Goal: Task Accomplishment & Management: Manage account settings

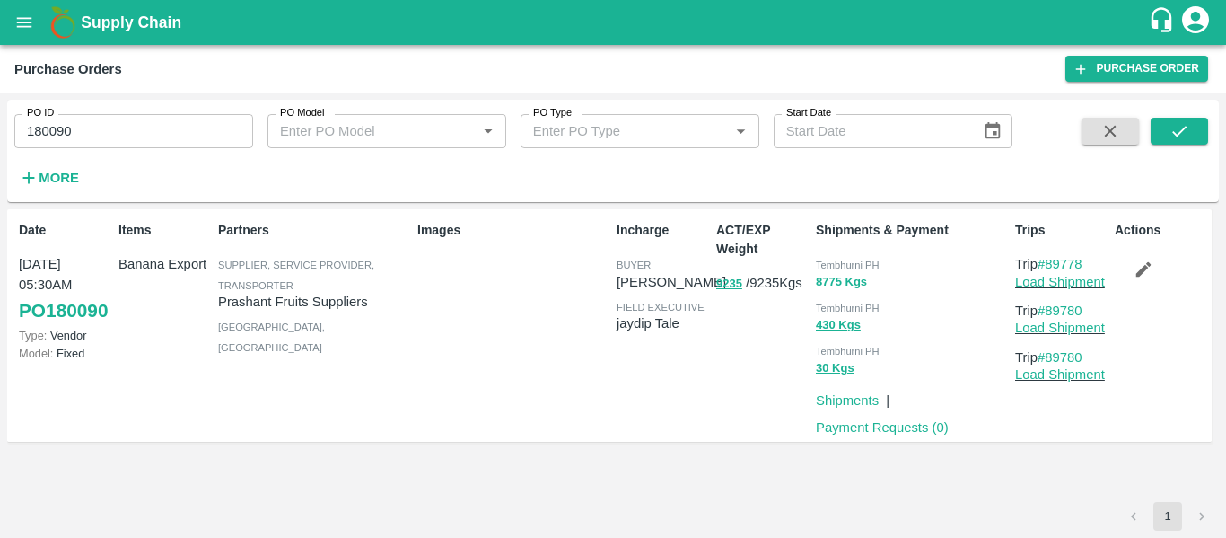
click at [89, 137] on input "180090" at bounding box center [133, 131] width 239 height 34
paste input "text"
type input "180191"
click at [1176, 135] on icon "submit" at bounding box center [1179, 131] width 14 height 11
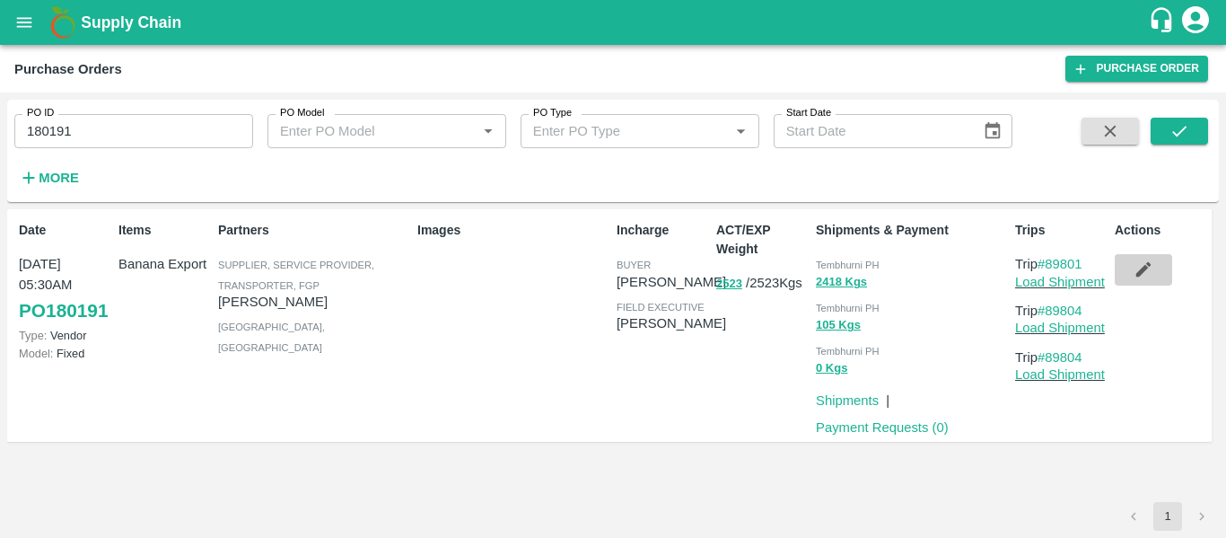
click at [1143, 267] on icon "button" at bounding box center [1144, 269] width 20 height 20
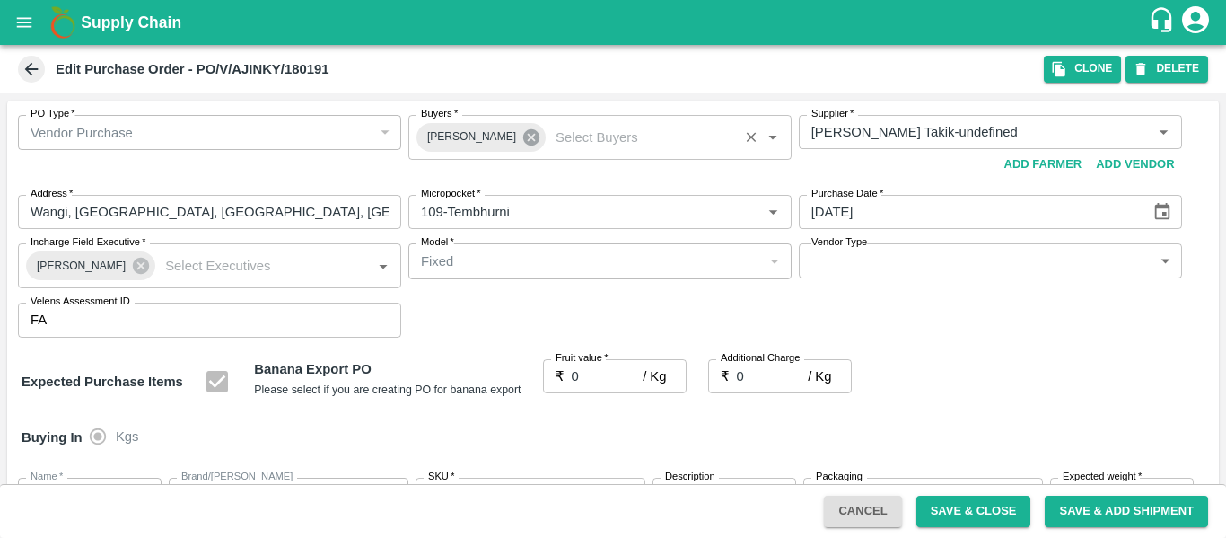
click at [523, 141] on icon at bounding box center [532, 137] width 20 height 20
click at [496, 137] on input "Buyers   *" at bounding box center [585, 131] width 343 height 23
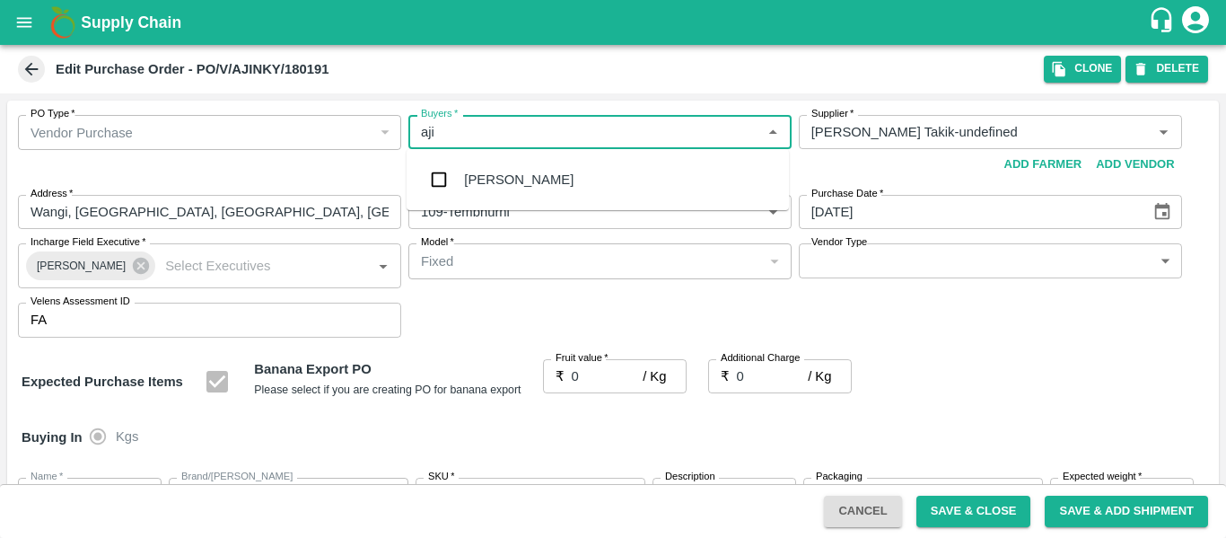
type input "ajit"
click at [505, 179] on div "Ajit Otari" at bounding box center [519, 180] width 110 height 20
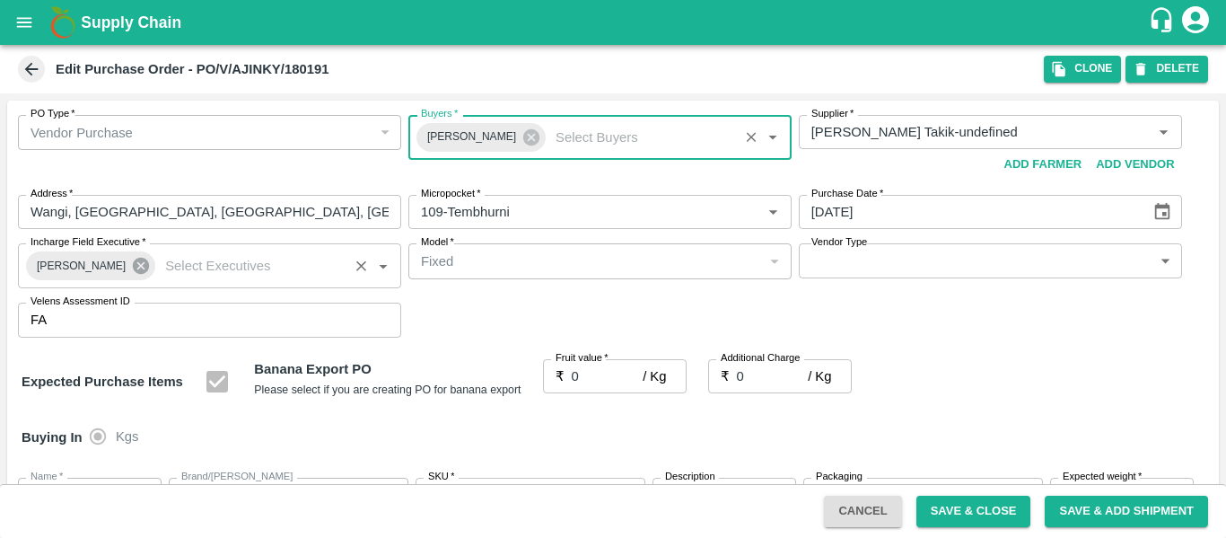
click at [136, 264] on icon at bounding box center [141, 266] width 16 height 16
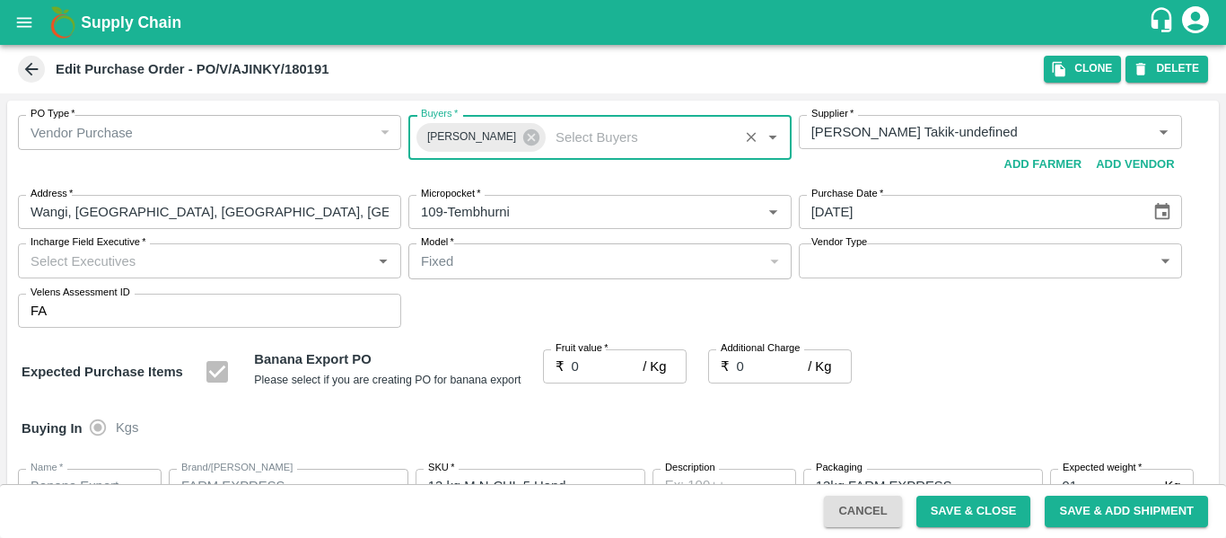
click at [81, 263] on input "Incharge Field Executive   *" at bounding box center [194, 260] width 343 height 23
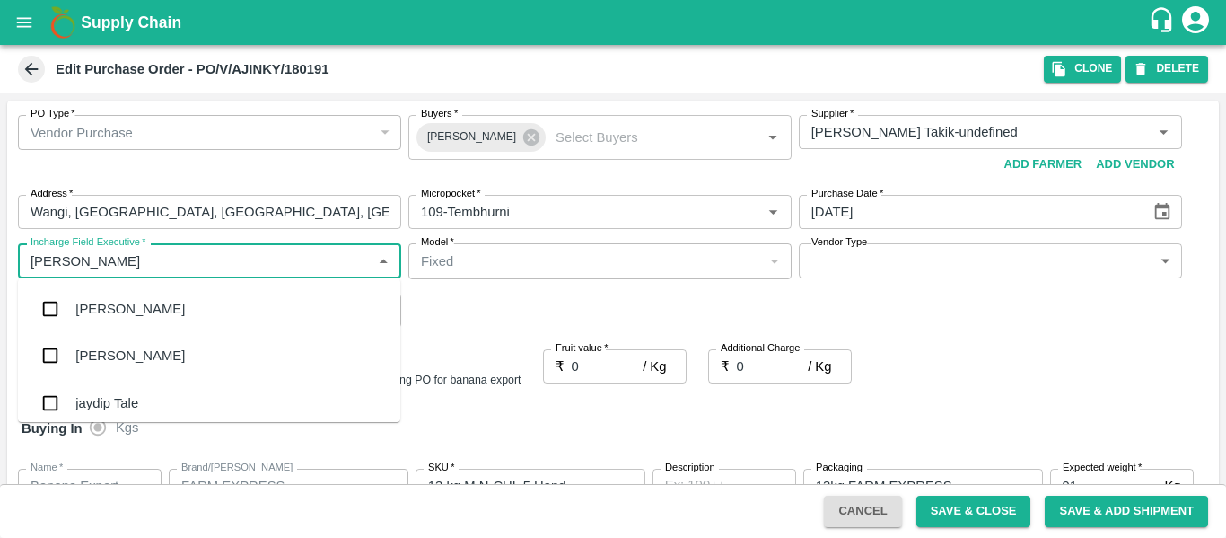
type input "jayd"
click at [102, 310] on div "jaydip Tale" at bounding box center [106, 309] width 63 height 20
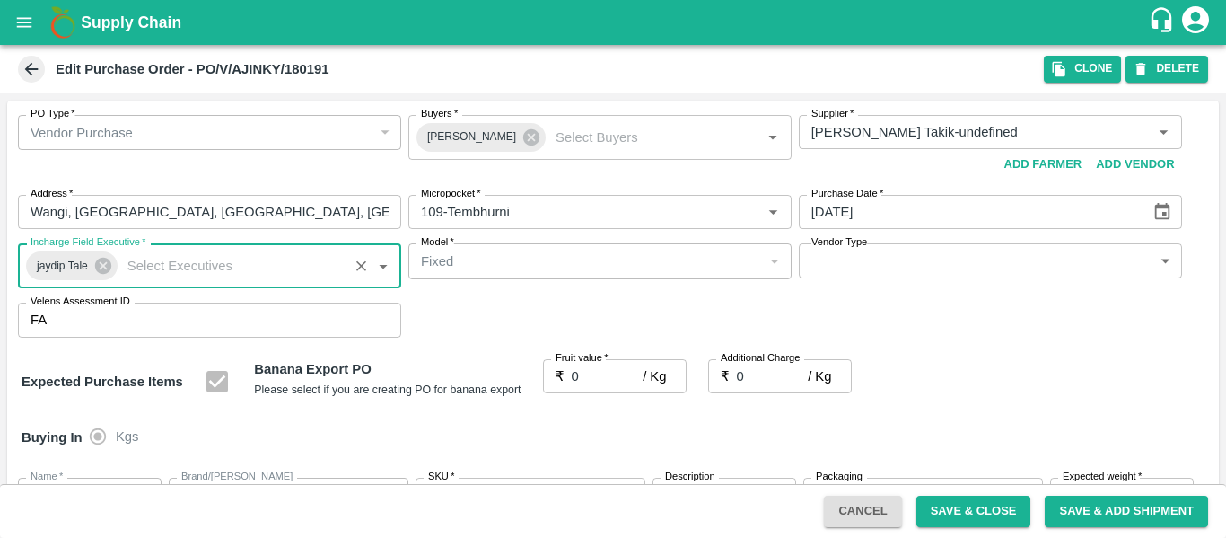
click at [600, 377] on input "0" at bounding box center [608, 376] width 72 height 34
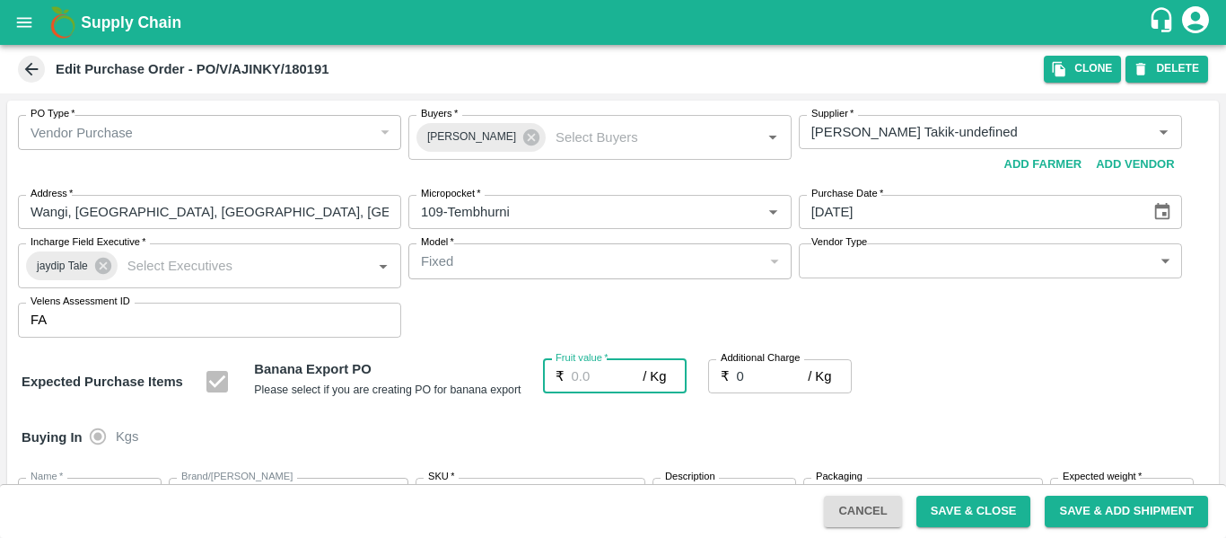
type input "2"
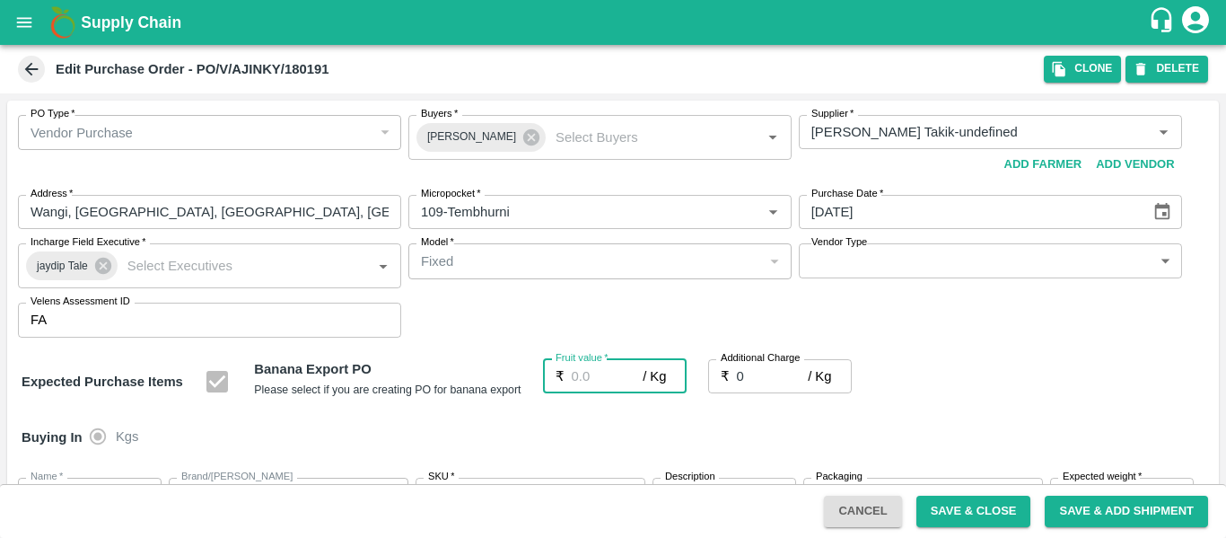
type input "2"
type input "22"
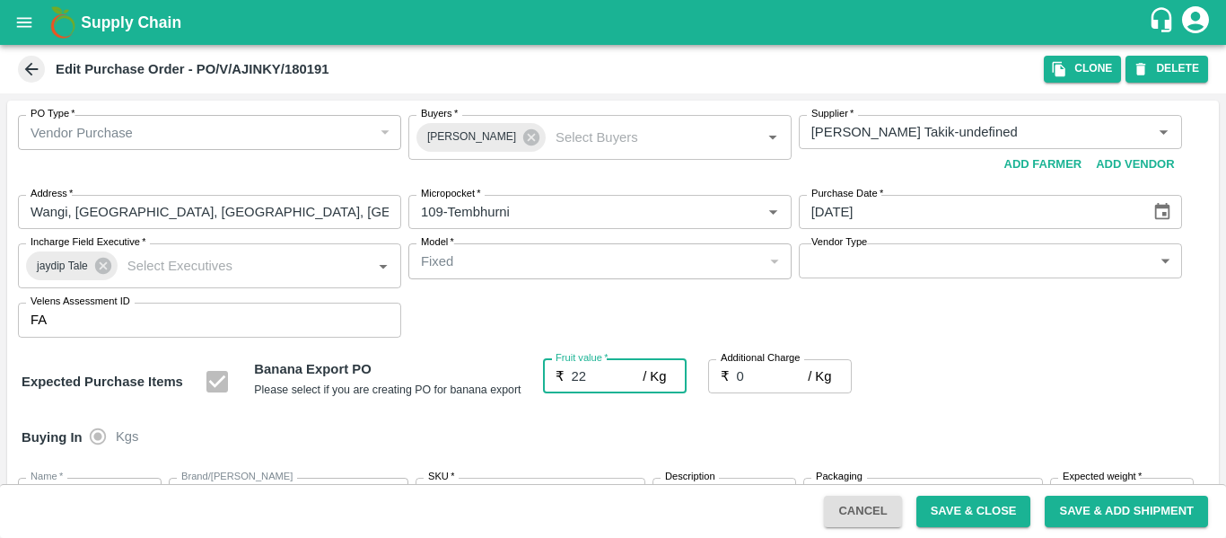
type input "22"
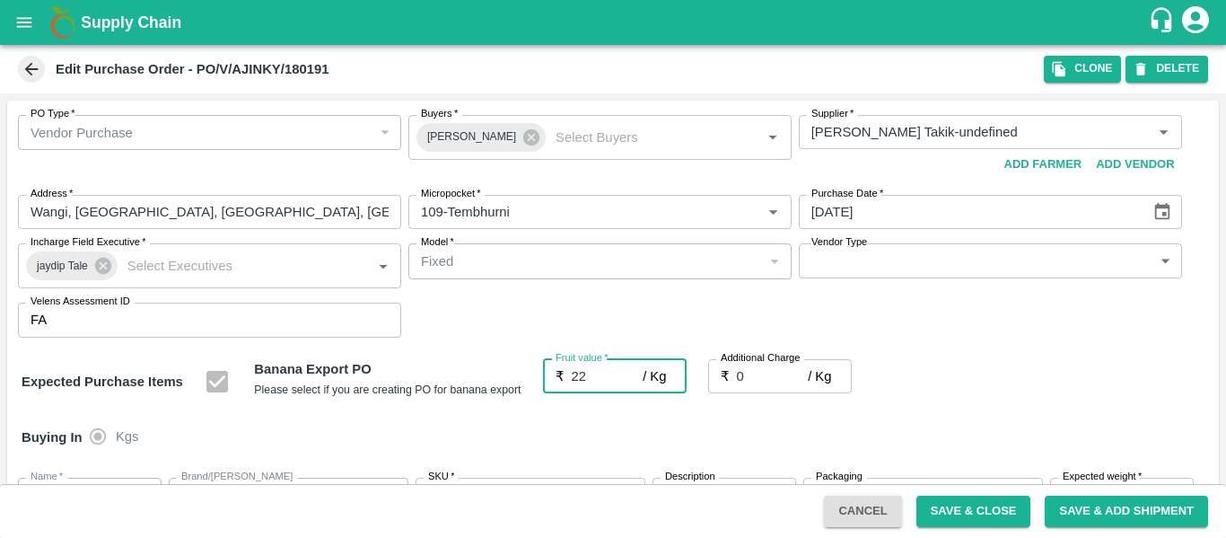
click at [753, 386] on input "0" at bounding box center [773, 376] width 72 height 34
type input "2"
type input "24"
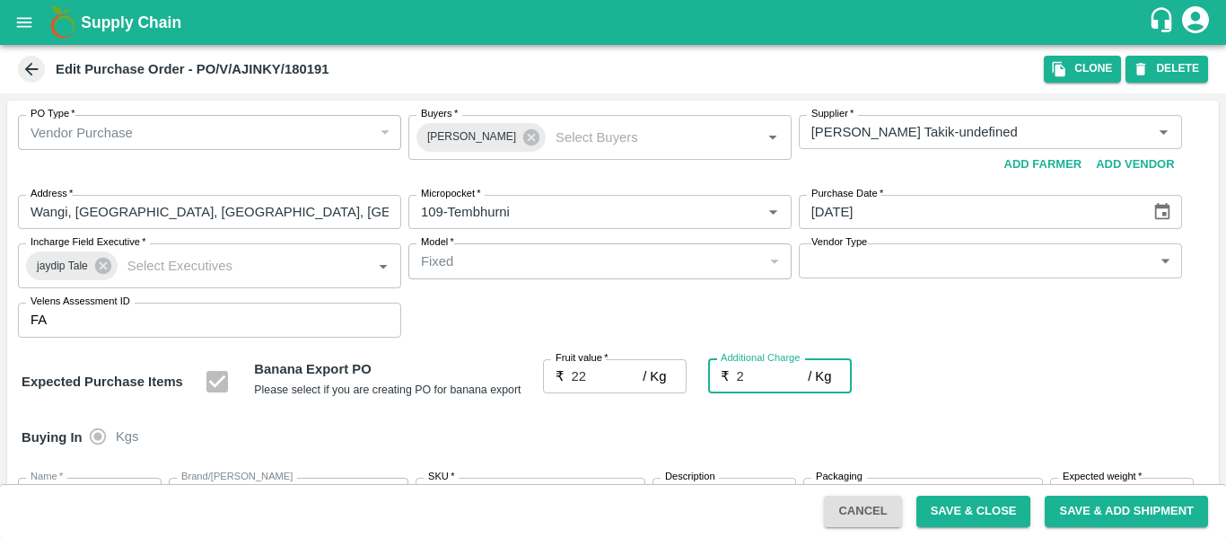
type input "24"
type input "2.7"
type input "24.7"
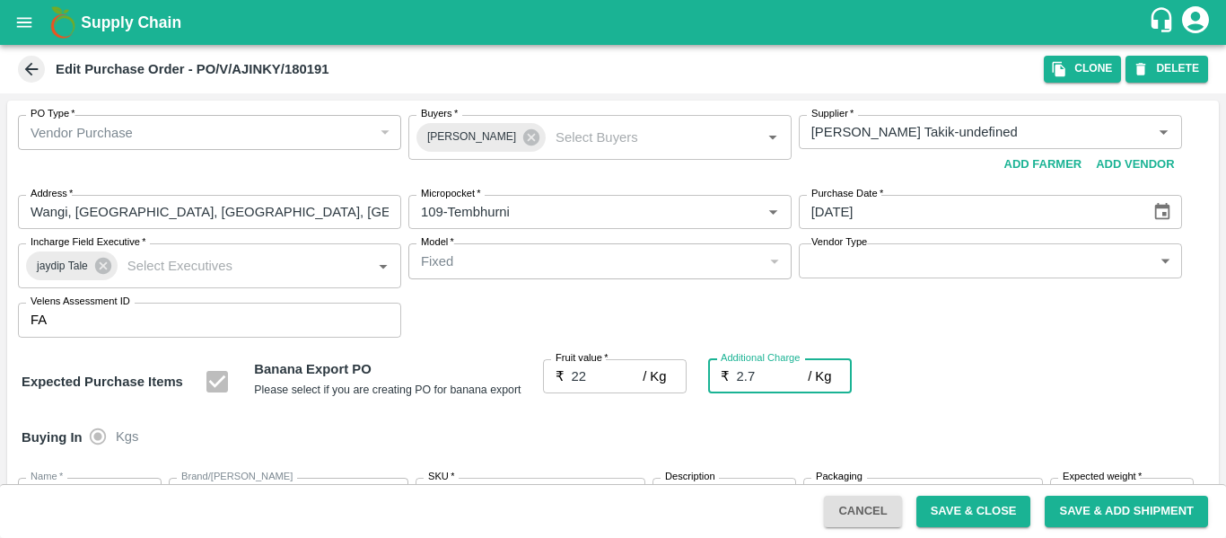
type input "24.7"
type input "2.75"
type input "24.75"
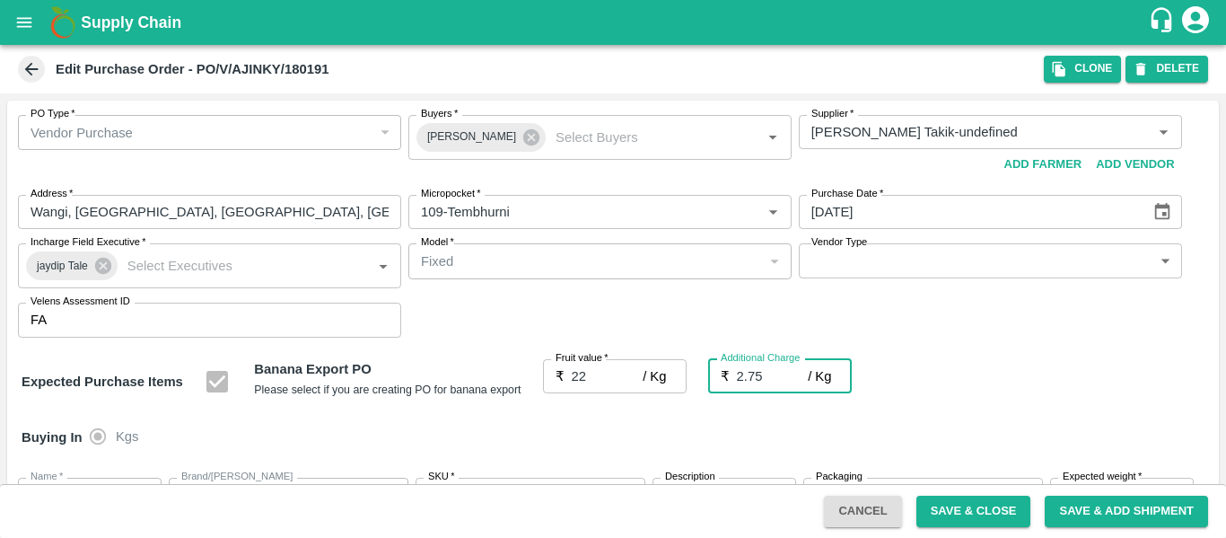
type input "24.75"
type input "2.75"
click at [992, 414] on div "Buying In Kgs" at bounding box center [613, 437] width 1212 height 52
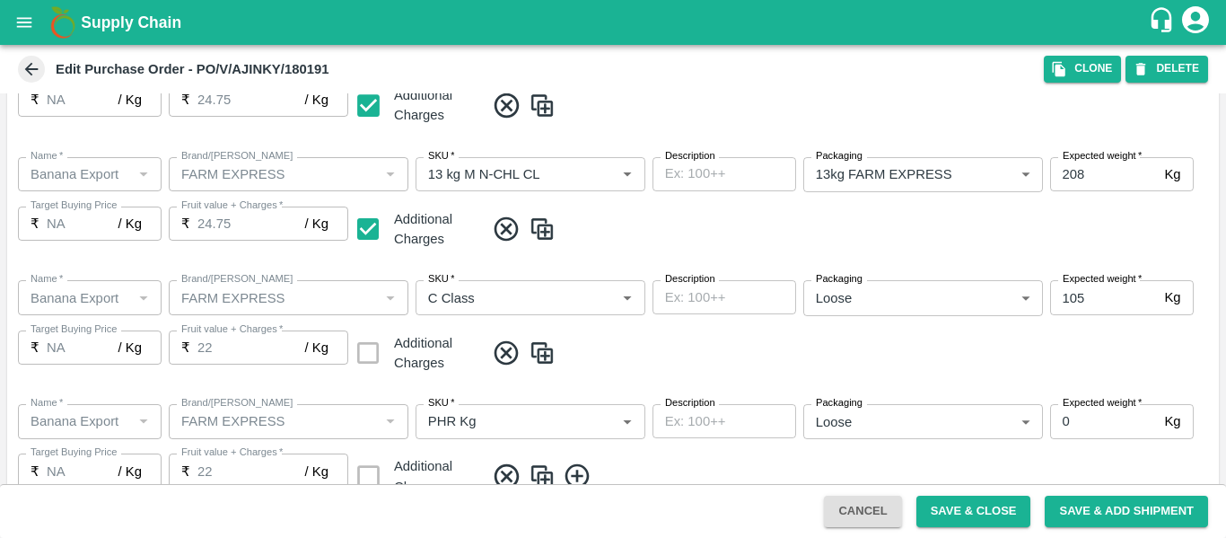
scroll to position [947, 0]
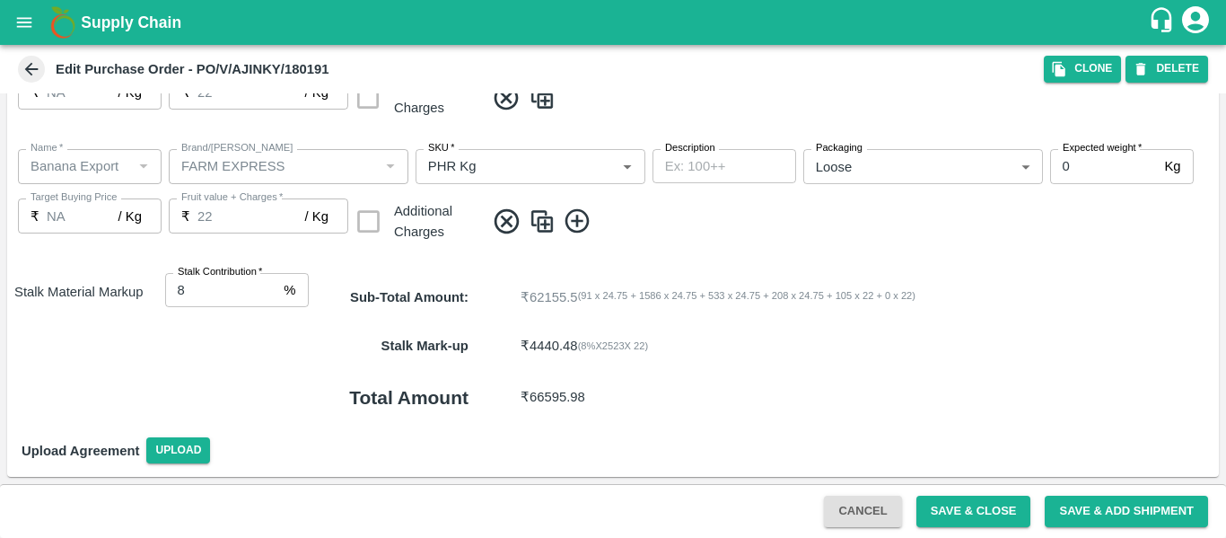
click at [948, 493] on div "Cancel Save & Close Save & Add Shipment" at bounding box center [613, 511] width 1226 height 54
click at [997, 505] on button "Save & Close" at bounding box center [973, 510] width 115 height 31
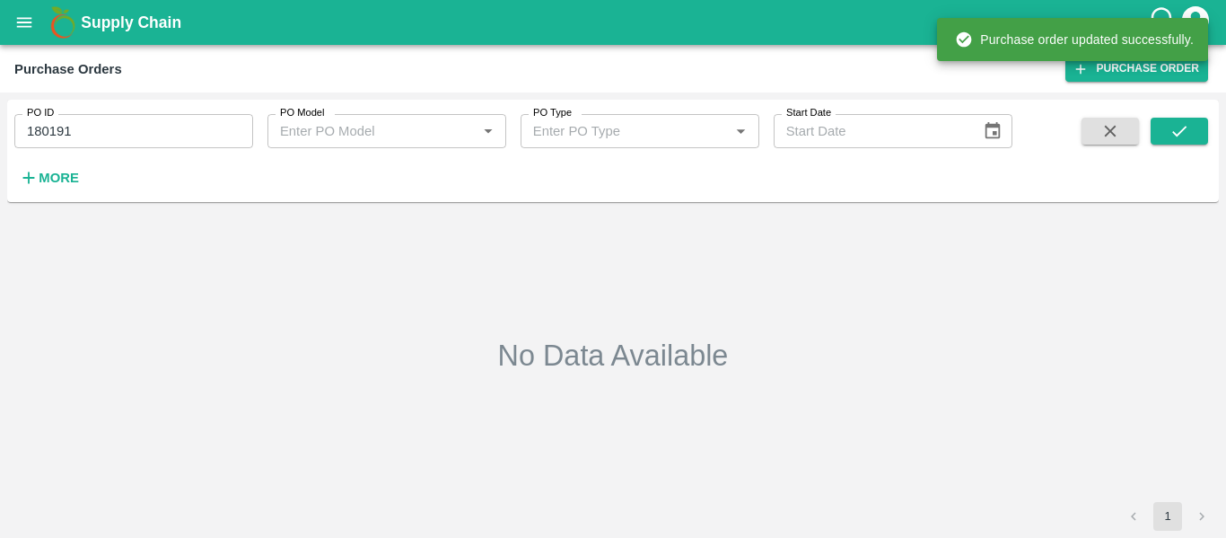
type input "180191"
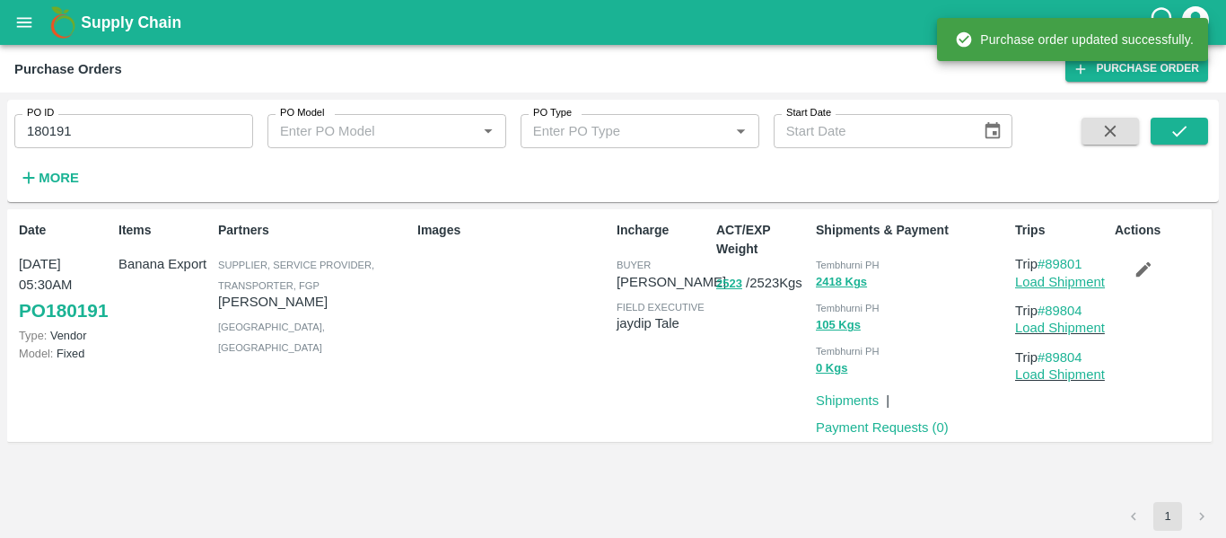
click at [1054, 281] on link "Load Shipment" at bounding box center [1060, 282] width 90 height 14
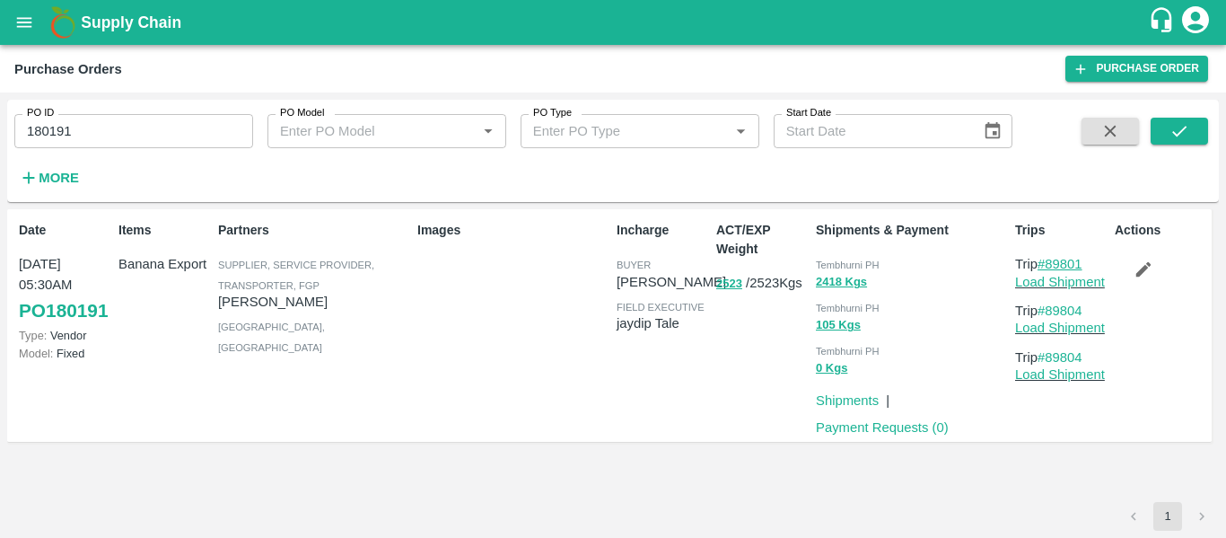
drag, startPoint x: 1094, startPoint y: 266, endPoint x: 1049, endPoint y: 267, distance: 44.9
click at [1049, 267] on p "Trip #89801" at bounding box center [1061, 264] width 92 height 20
copy link "89801"
drag, startPoint x: 1089, startPoint y: 309, endPoint x: 1048, endPoint y: 315, distance: 41.8
click at [1048, 315] on p "Trip #89804" at bounding box center [1061, 311] width 92 height 20
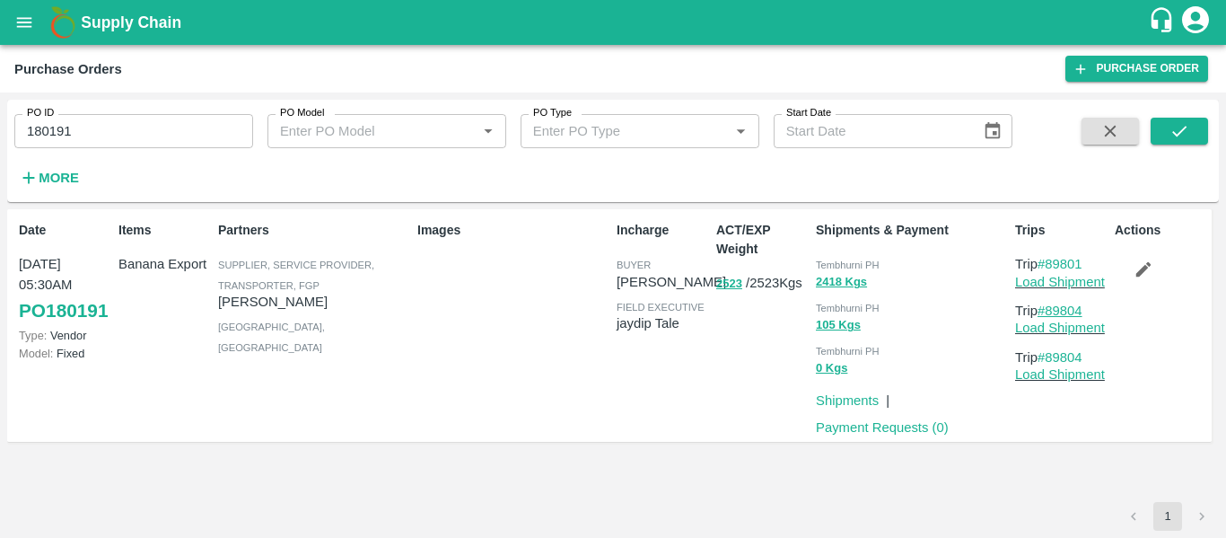
copy link "89804"
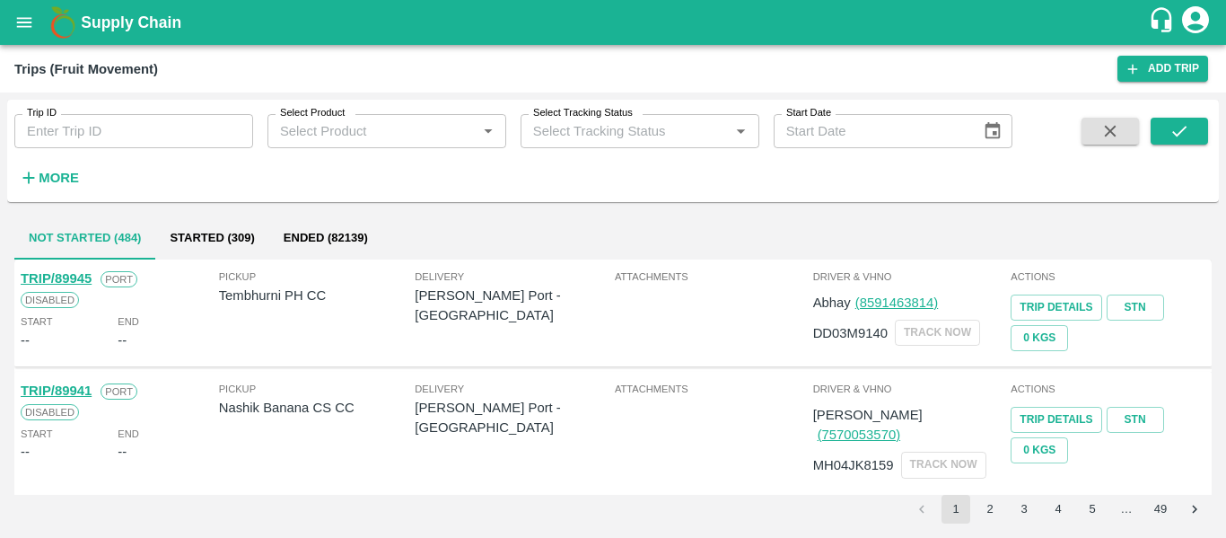
click at [127, 109] on div "Trip ID Trip ID" at bounding box center [126, 124] width 253 height 48
click at [131, 123] on input "Trip ID" at bounding box center [133, 131] width 239 height 34
paste input "89801"
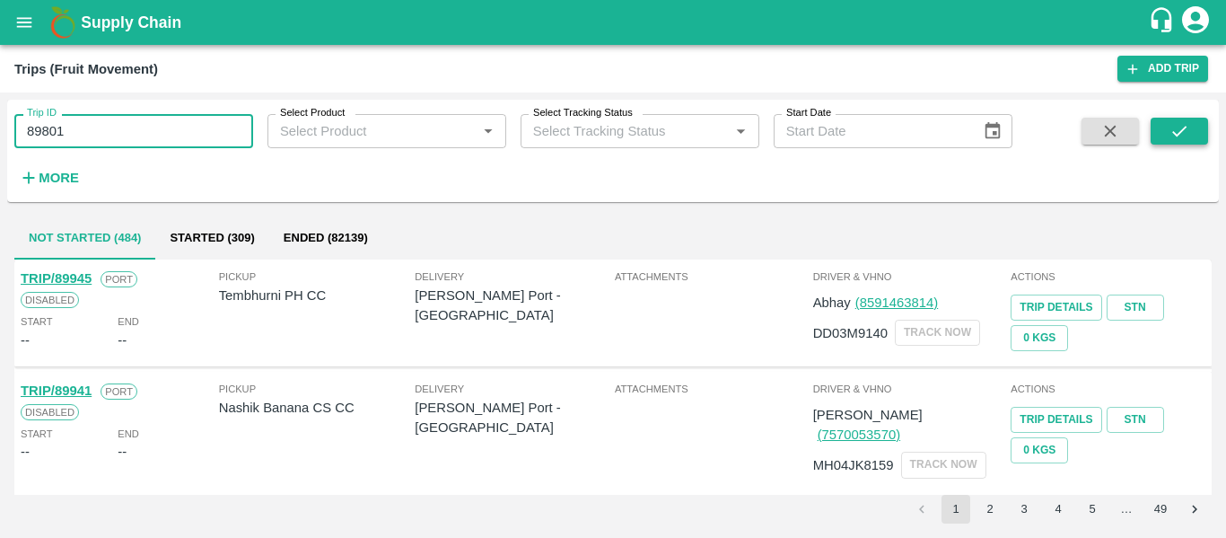
type input "89801"
click at [1195, 123] on button "submit" at bounding box center [1179, 131] width 57 height 27
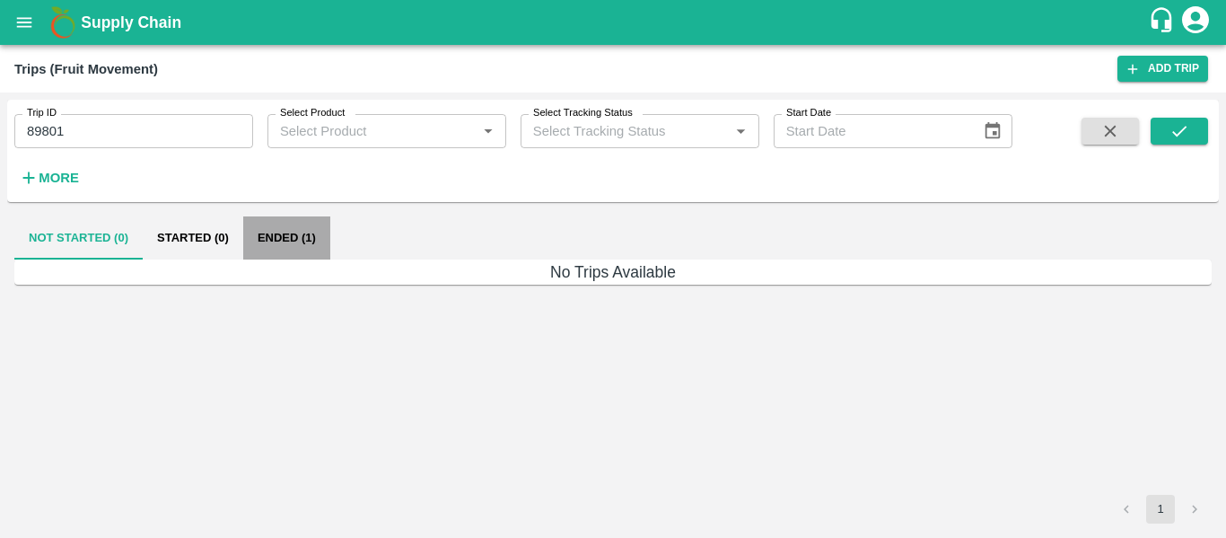
click at [251, 229] on button "Ended (1)" at bounding box center [286, 237] width 87 height 43
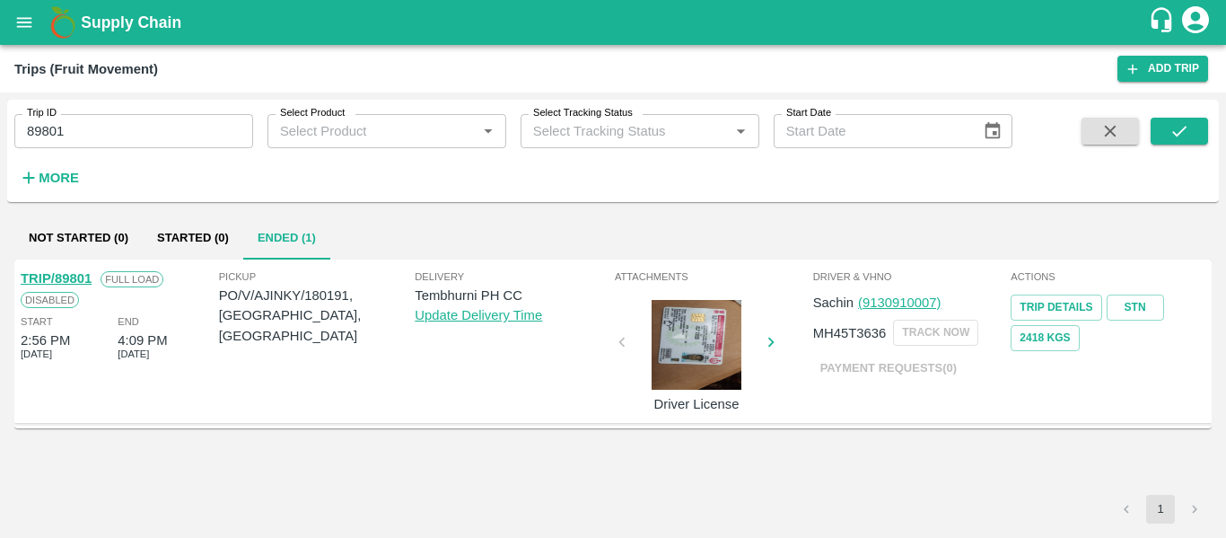
click at [71, 276] on link "TRIP/89801" at bounding box center [56, 278] width 71 height 14
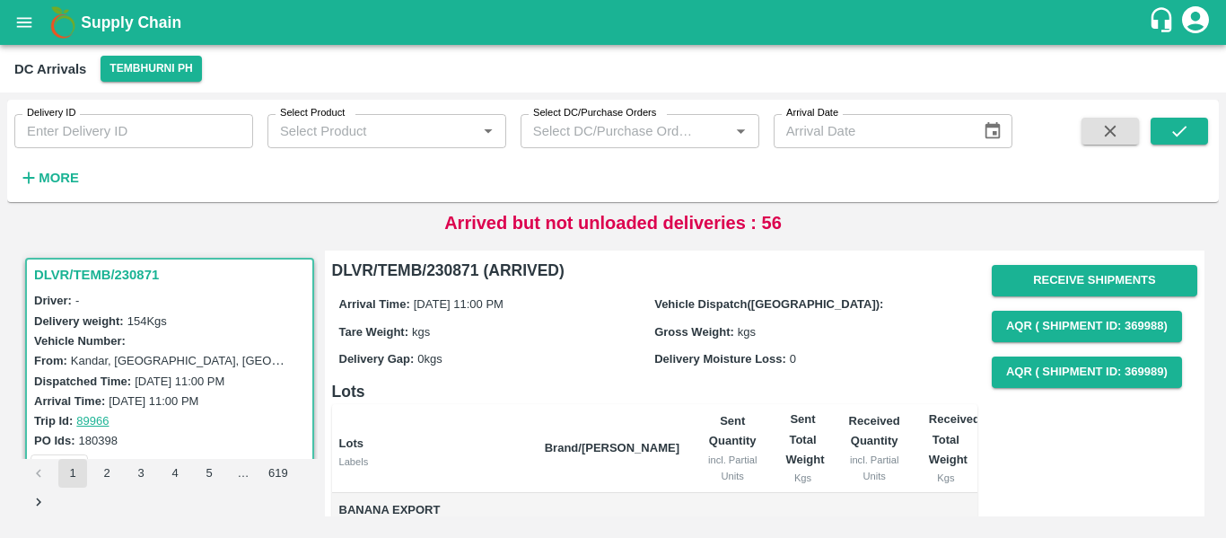
click at [66, 166] on h6 "More" at bounding box center [59, 177] width 40 height 23
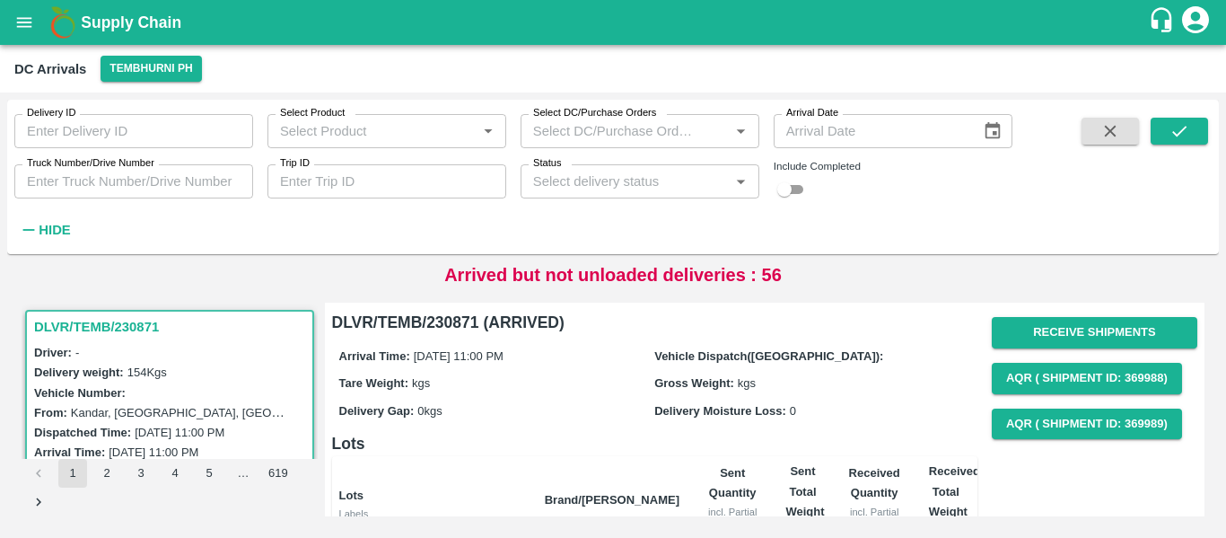
click at [370, 181] on input "Trip ID" at bounding box center [386, 181] width 239 height 34
paste input "89804"
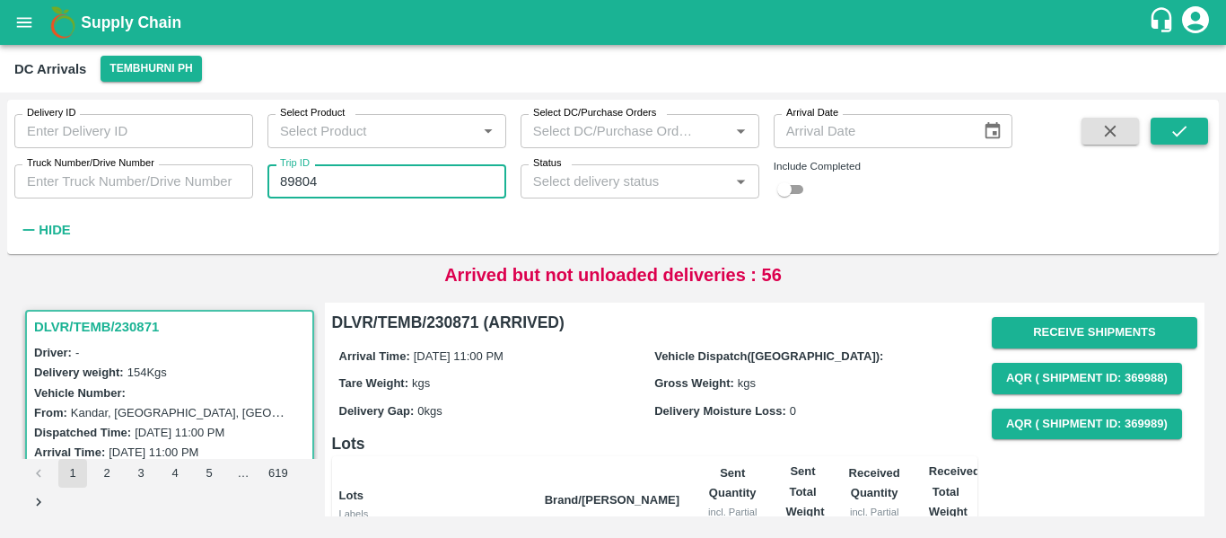
type input "89804"
click at [1183, 128] on icon "submit" at bounding box center [1180, 131] width 20 height 20
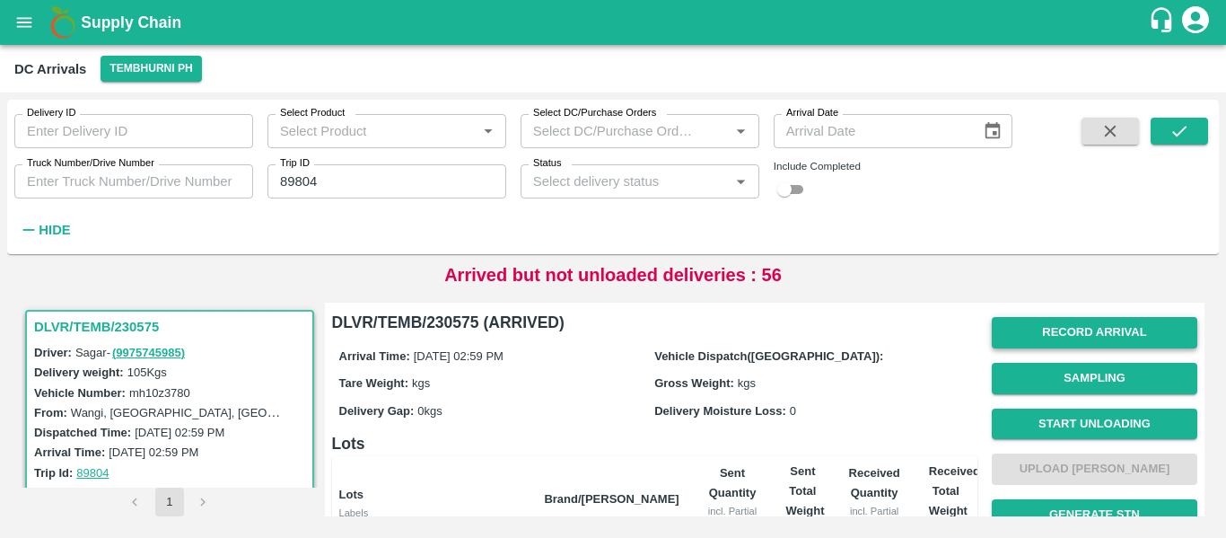
click at [1091, 346] on button "Record Arrival" at bounding box center [1095, 332] width 206 height 31
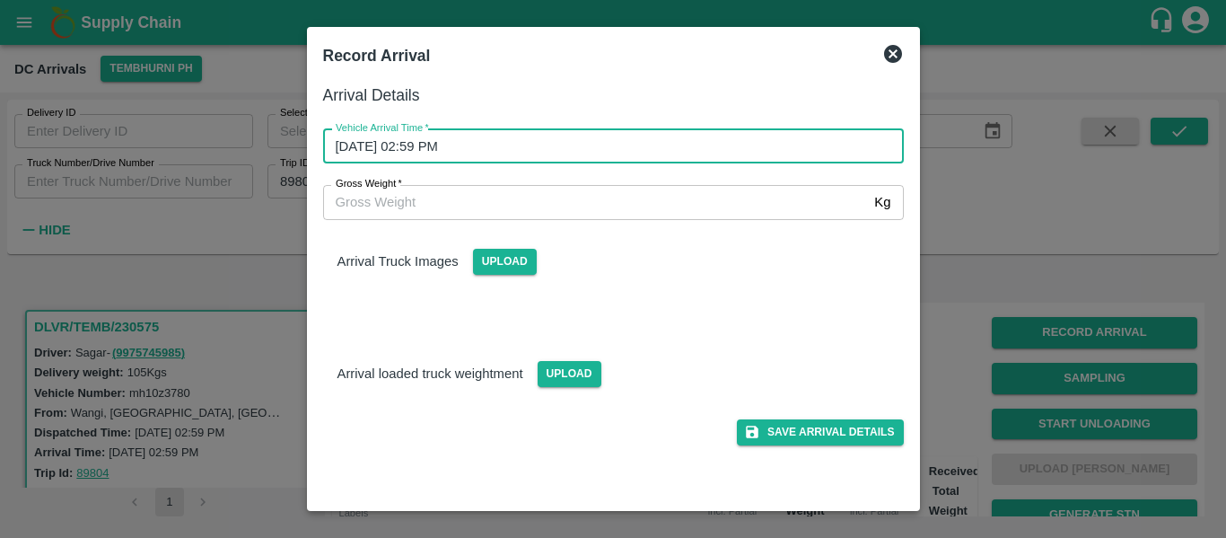
click at [416, 148] on input "10/10/2025 02:59 PM" at bounding box center [607, 146] width 568 height 34
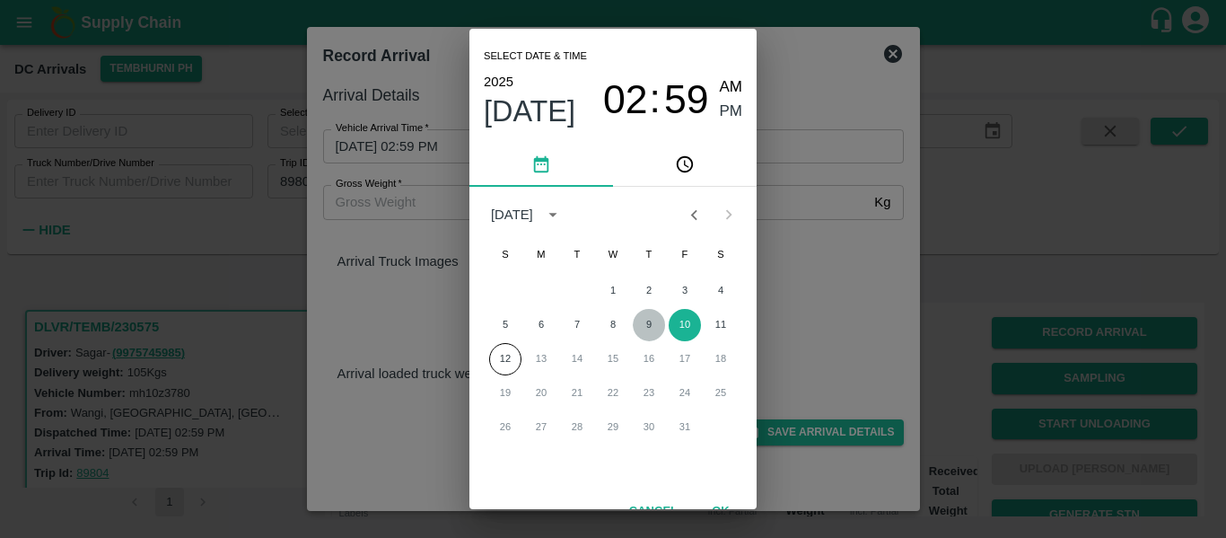
click at [649, 322] on button "9" at bounding box center [649, 325] width 32 height 32
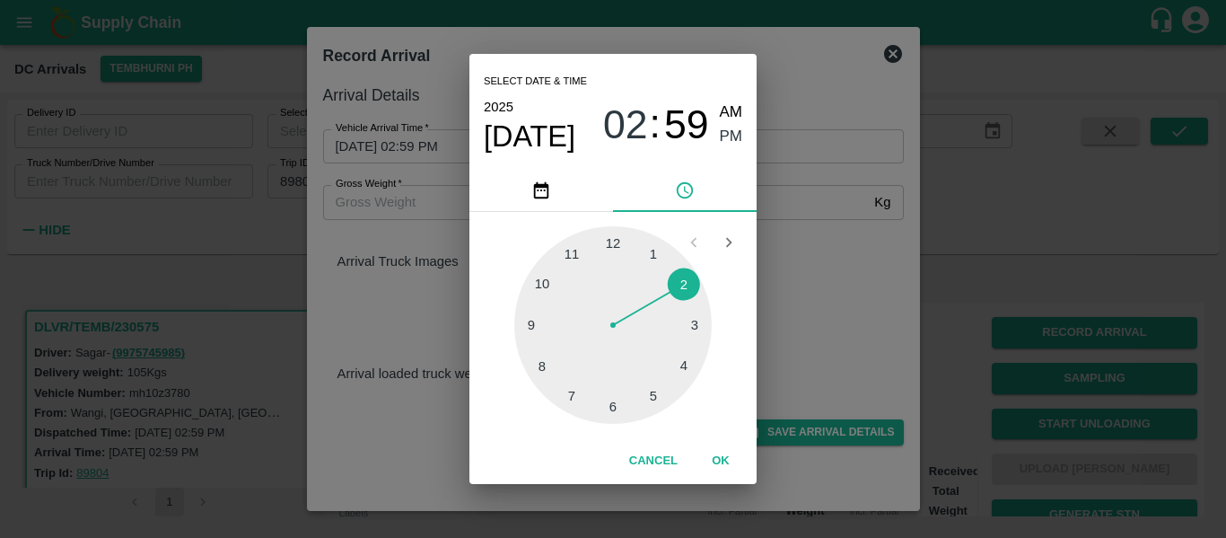
click at [653, 383] on div at bounding box center [612, 324] width 197 height 197
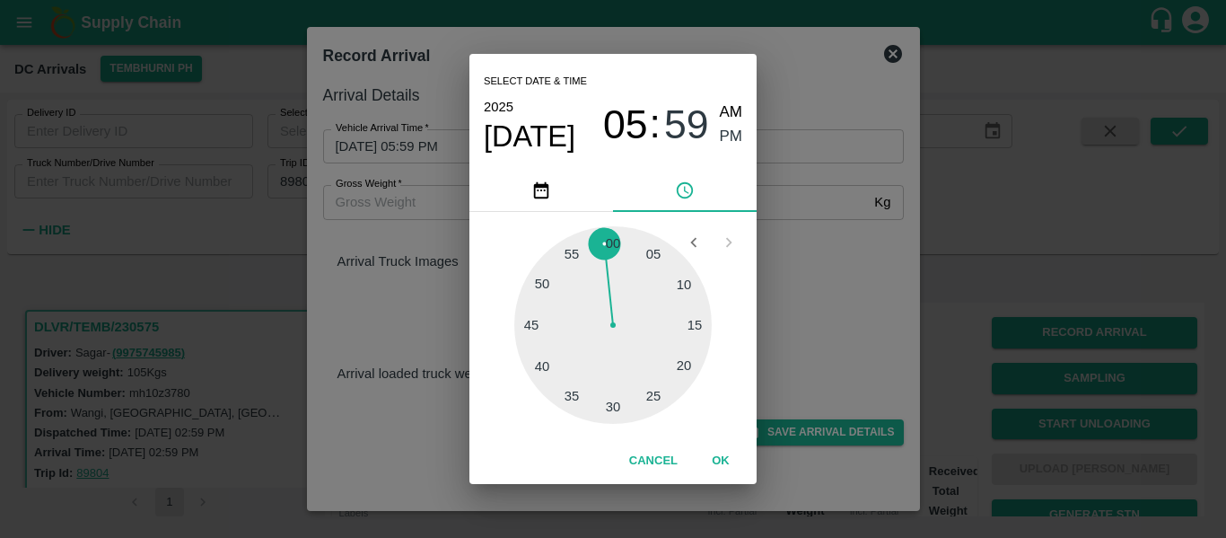
click at [545, 366] on div at bounding box center [612, 324] width 197 height 197
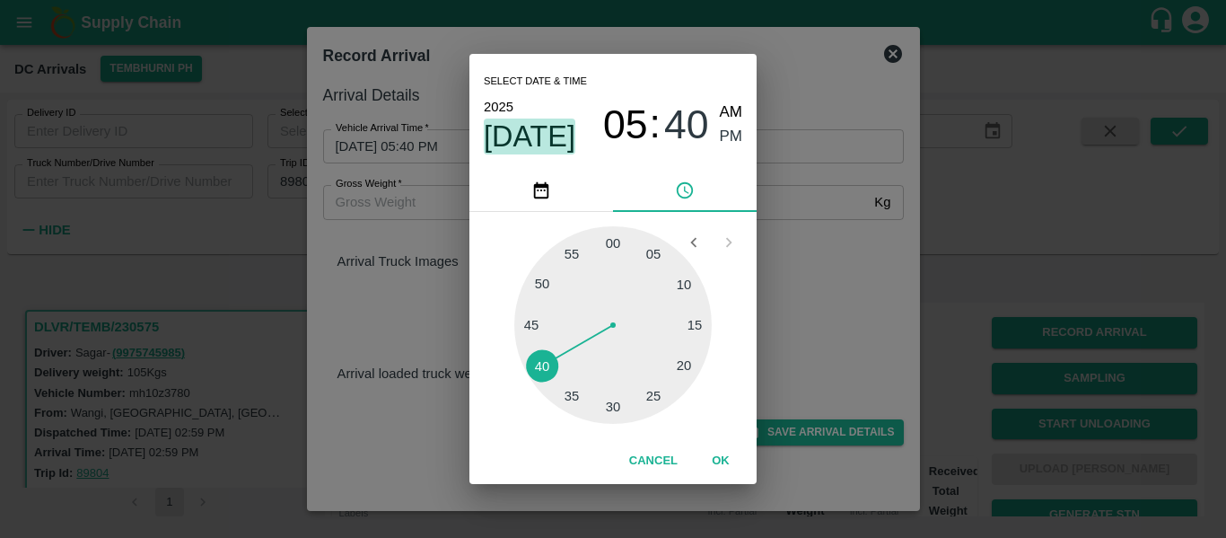
click at [532, 129] on span "Oct 9" at bounding box center [530, 136] width 92 height 36
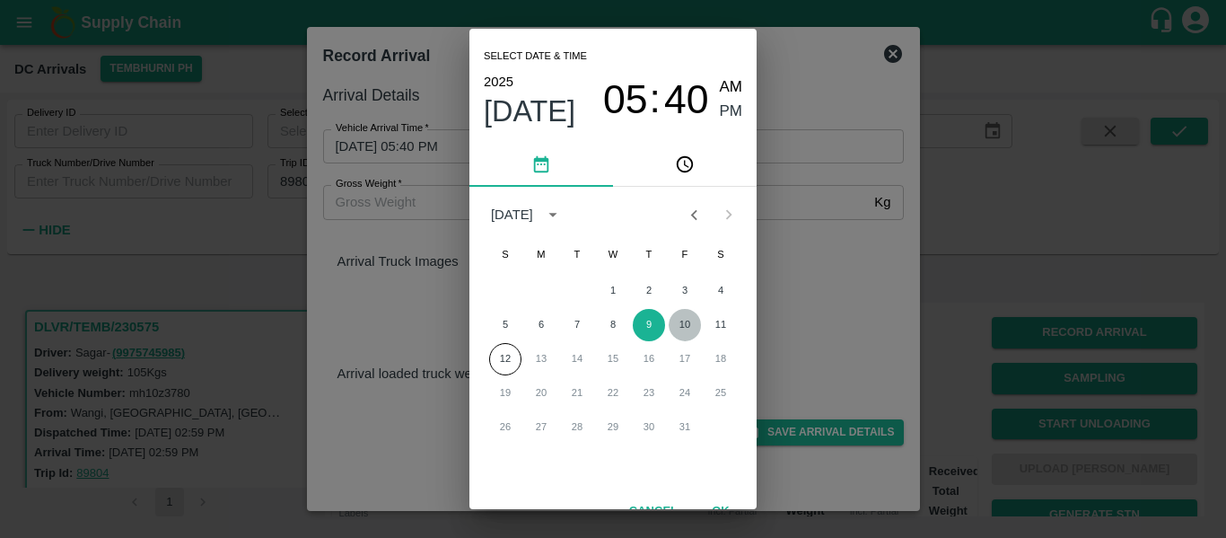
click at [680, 321] on button "10" at bounding box center [685, 325] width 32 height 32
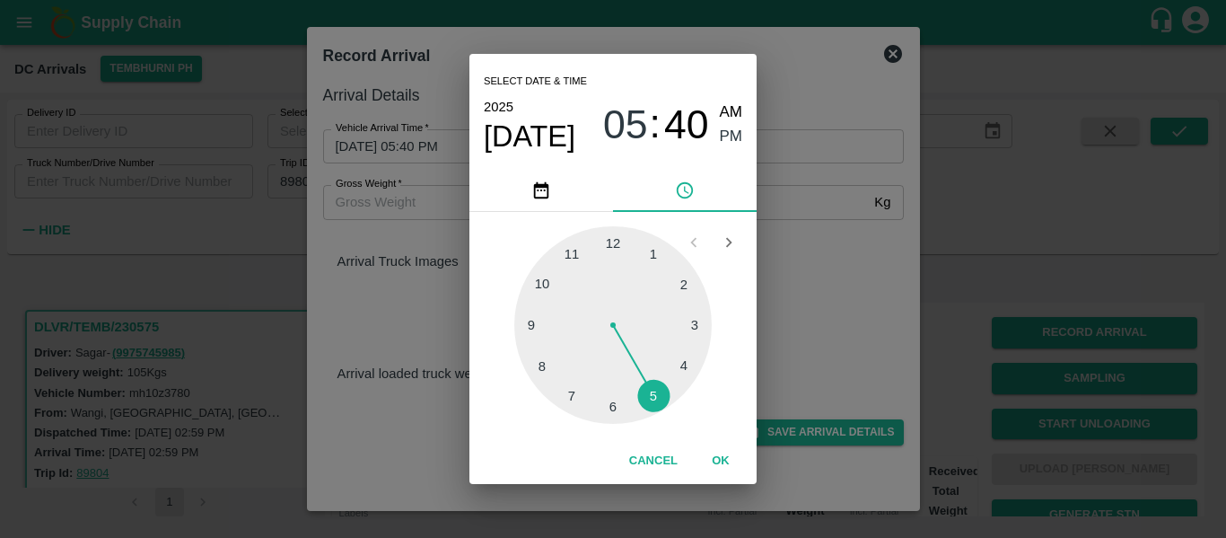
click at [685, 365] on div at bounding box center [612, 324] width 197 height 197
click at [568, 394] on div at bounding box center [612, 324] width 197 height 197
type input "10/10/2025 04:35 PM"
click at [723, 140] on span "PM" at bounding box center [731, 137] width 23 height 24
click at [713, 460] on button "OK" at bounding box center [720, 460] width 57 height 31
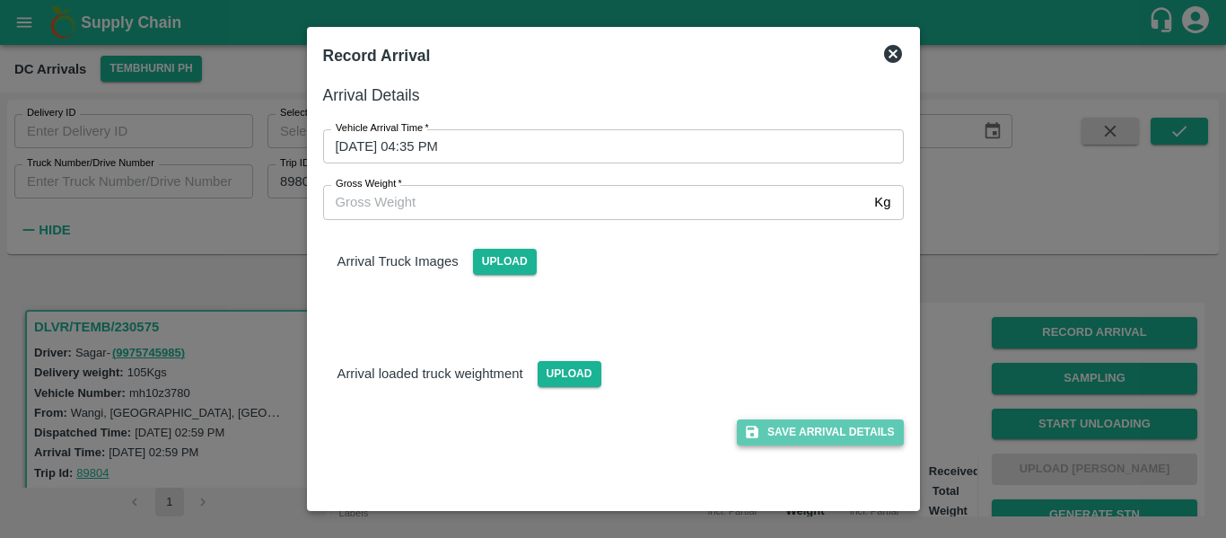
click at [896, 428] on button "Save Arrival Details" at bounding box center [820, 432] width 166 height 26
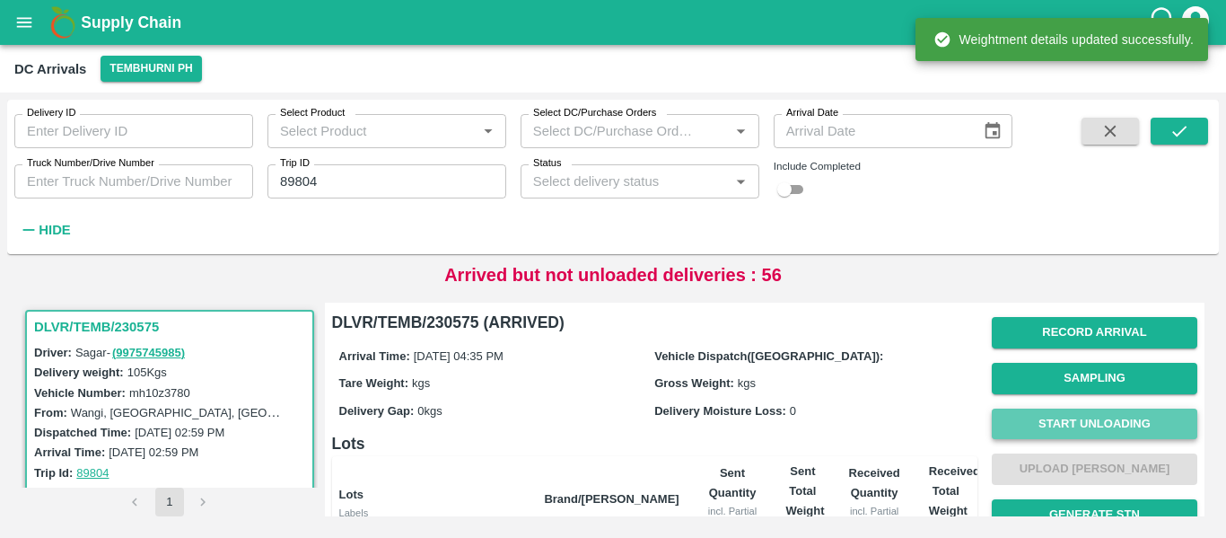
click at [1029, 435] on button "Start Unloading" at bounding box center [1095, 423] width 206 height 31
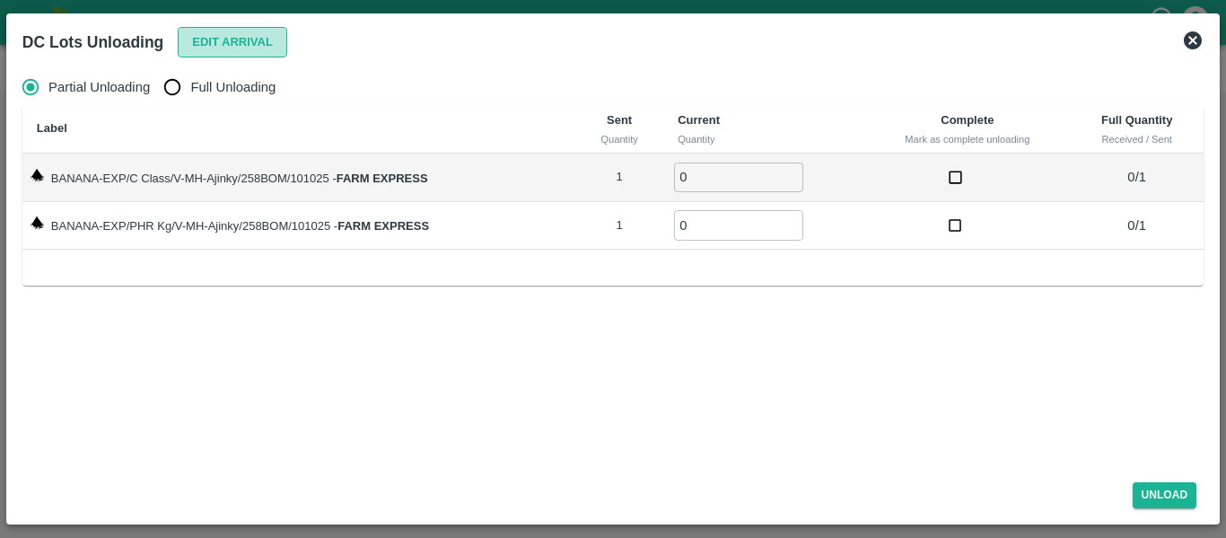
click at [209, 28] on button "Edit Arrival" at bounding box center [233, 42] width 110 height 31
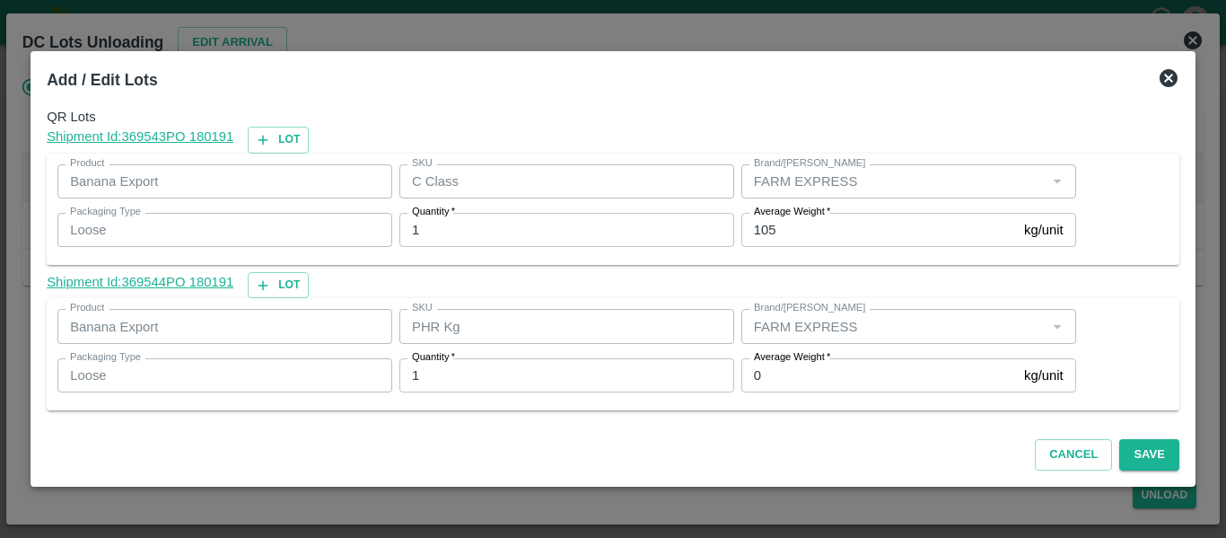
click at [780, 375] on input "0" at bounding box center [879, 375] width 276 height 34
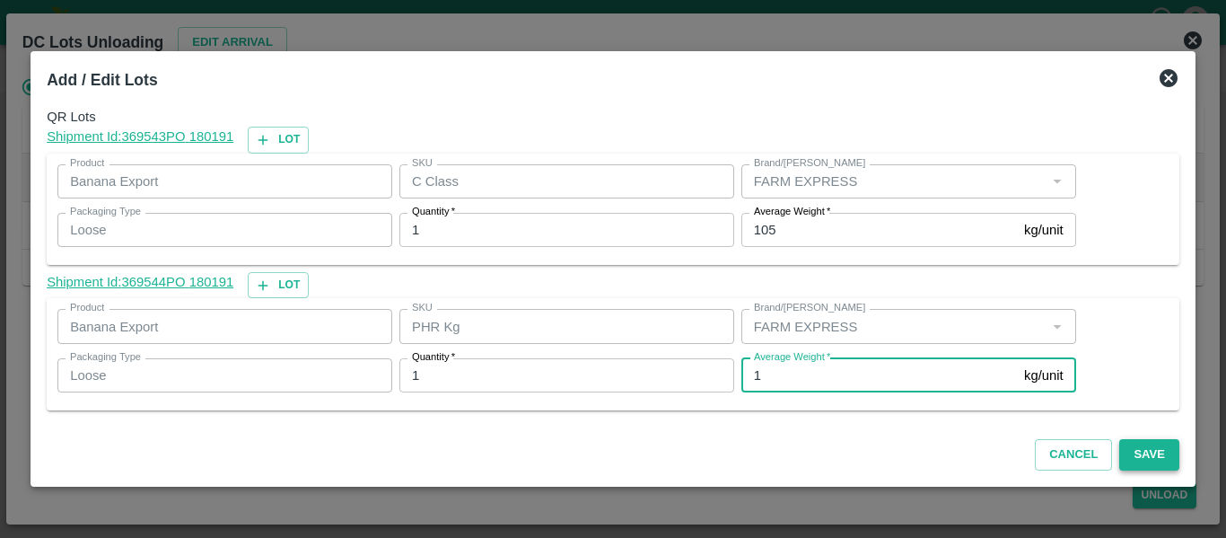
type input "1"
click at [1155, 468] on button "Save" at bounding box center [1148, 454] width 59 height 31
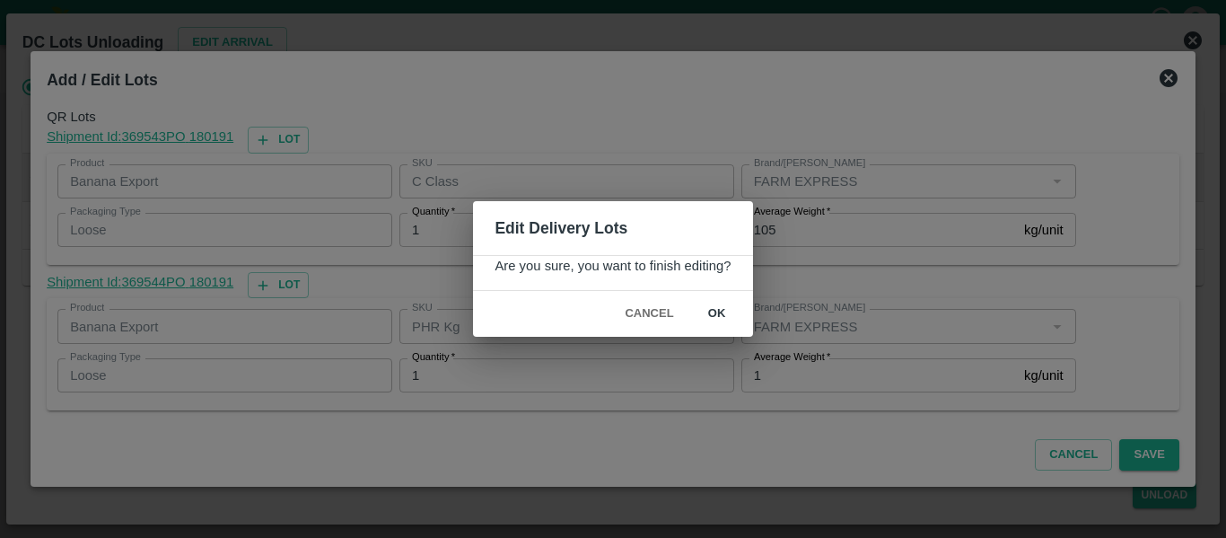
click at [718, 307] on button "ok" at bounding box center [716, 313] width 57 height 31
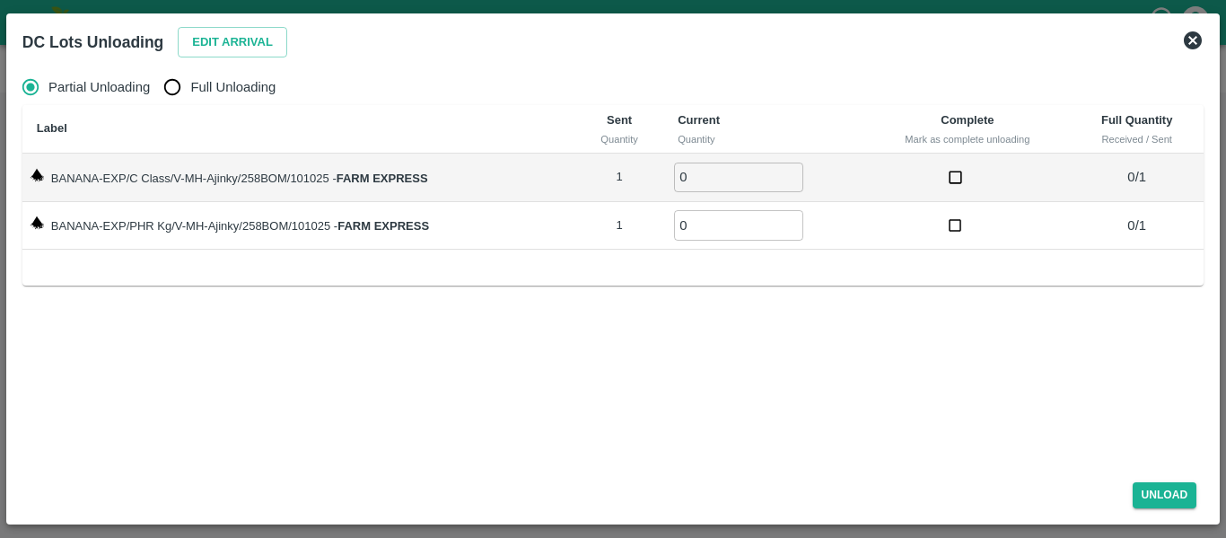
click at [214, 101] on label "Full Unloading" at bounding box center [214, 87] width 121 height 36
click at [190, 101] on input "Full Unloading" at bounding box center [172, 87] width 36 height 36
radio input "true"
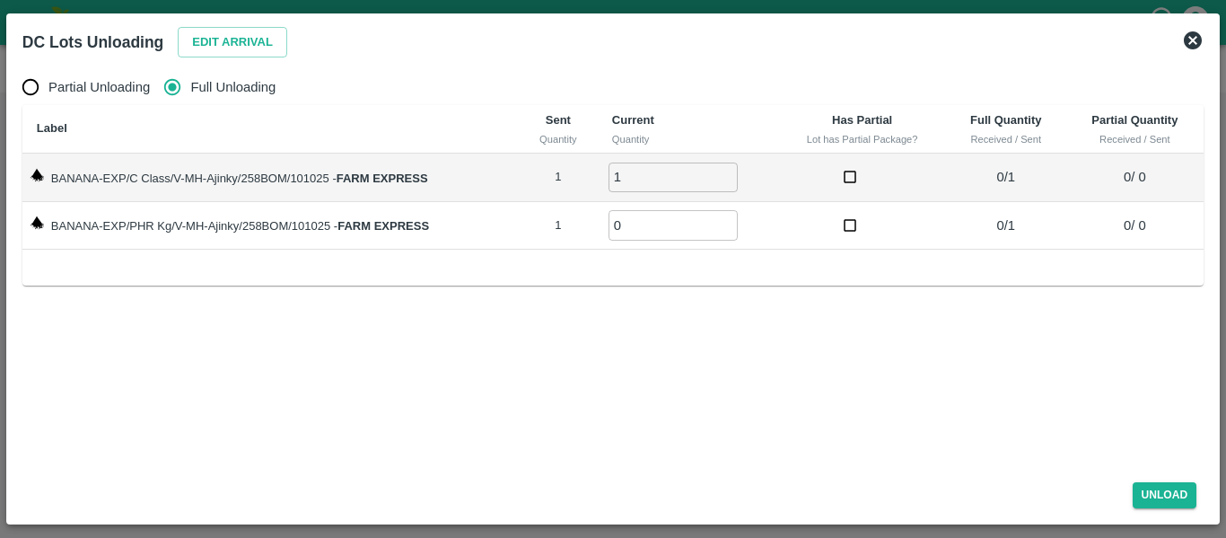
type input "1"
click at [726, 171] on input "1" at bounding box center [673, 177] width 129 height 30
click at [727, 214] on input "0" at bounding box center [673, 225] width 129 height 30
type input "1"
click at [727, 220] on input "1" at bounding box center [673, 225] width 129 height 30
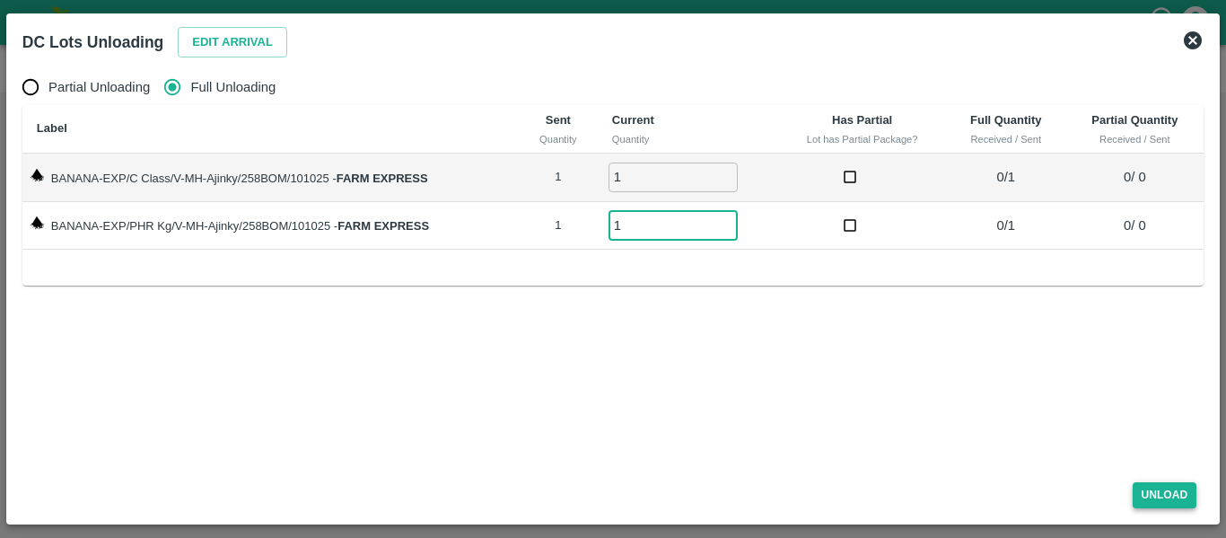
click at [1162, 501] on button "Unload" at bounding box center [1165, 495] width 65 height 26
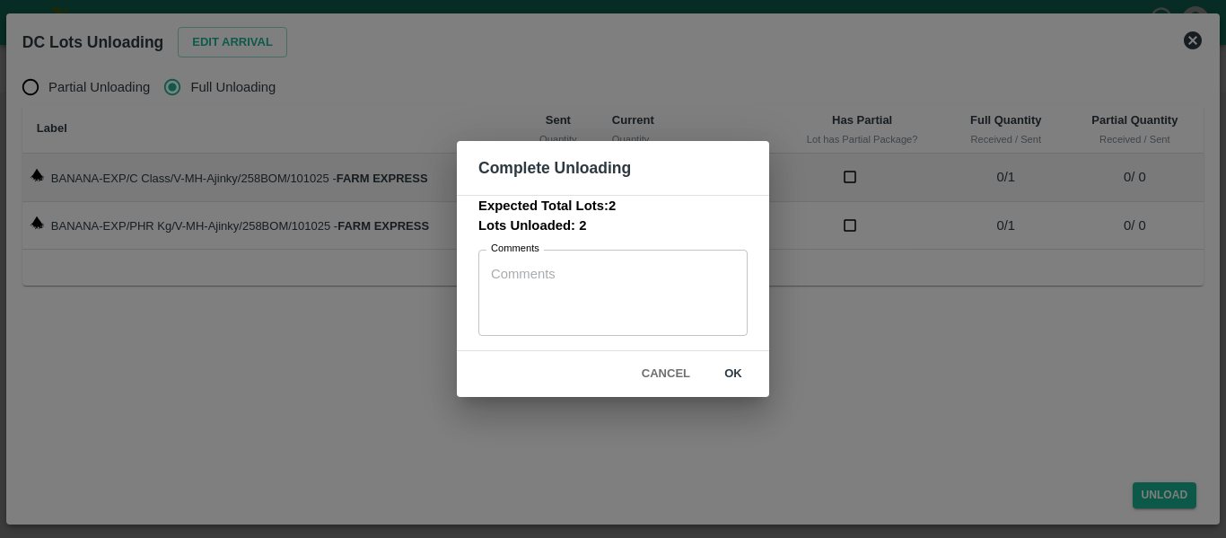
click at [745, 376] on button "ok" at bounding box center [733, 373] width 57 height 31
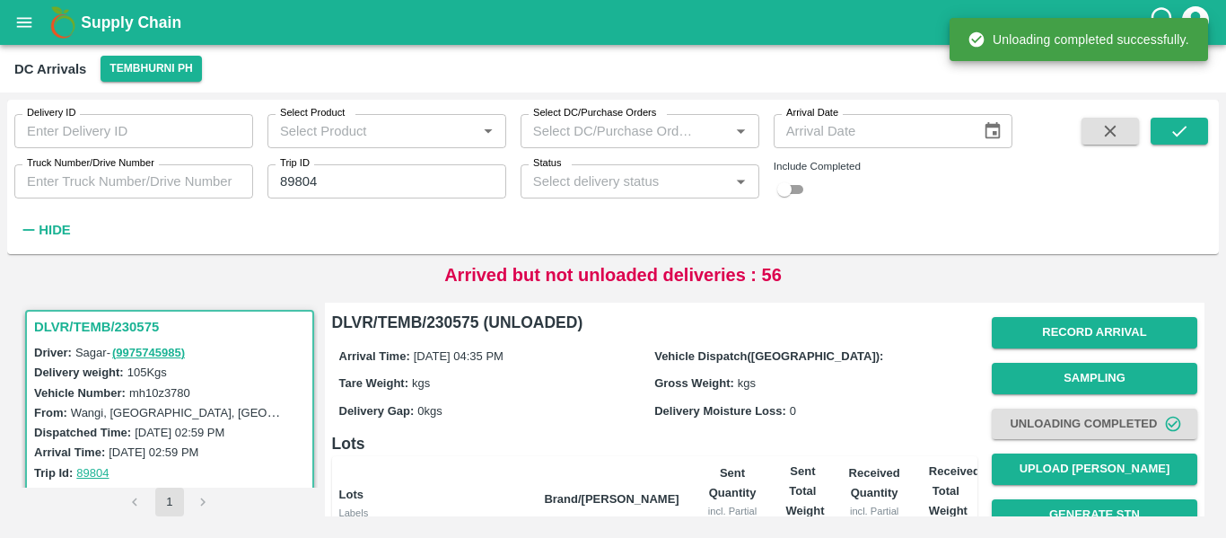
scroll to position [230, 0]
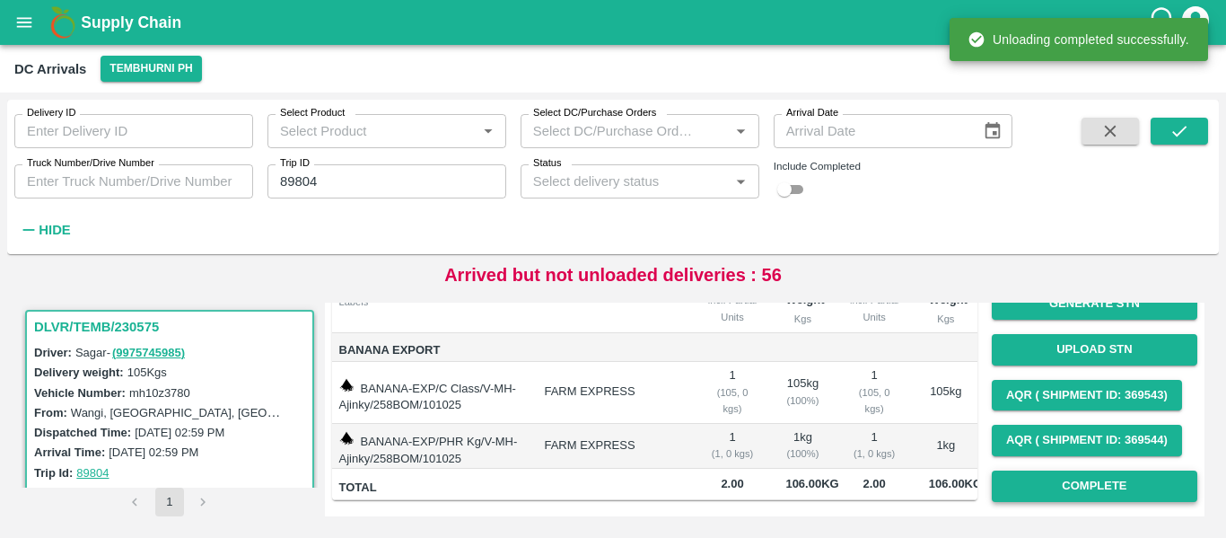
click at [1083, 470] on button "Complete" at bounding box center [1095, 485] width 206 height 31
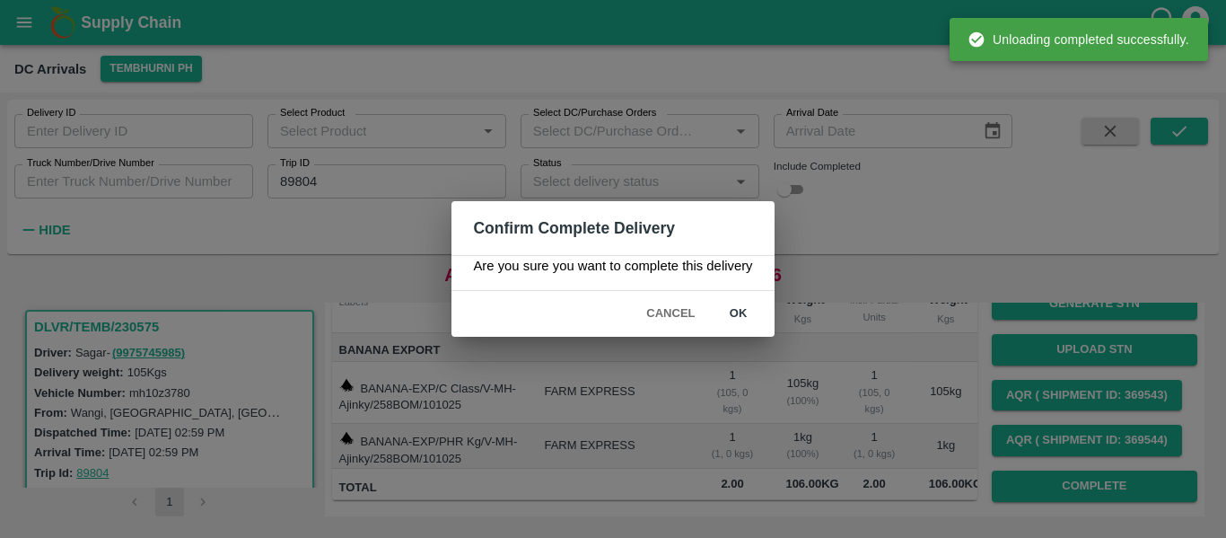
click at [734, 315] on button "ok" at bounding box center [738, 313] width 57 height 31
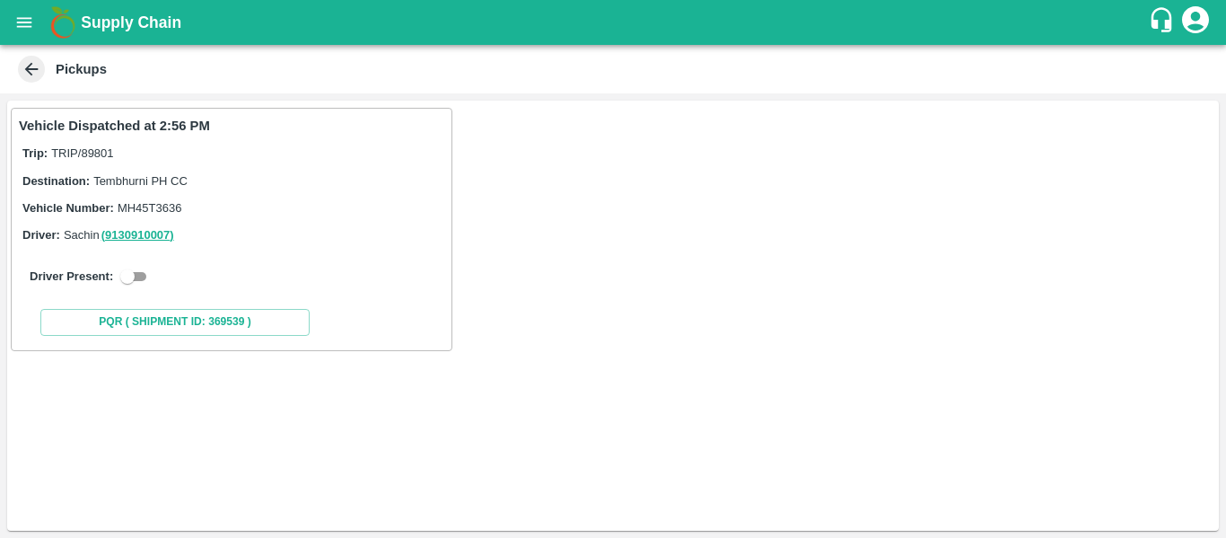
click at [133, 269] on input "checkbox" at bounding box center [127, 277] width 65 height 22
checkbox input "true"
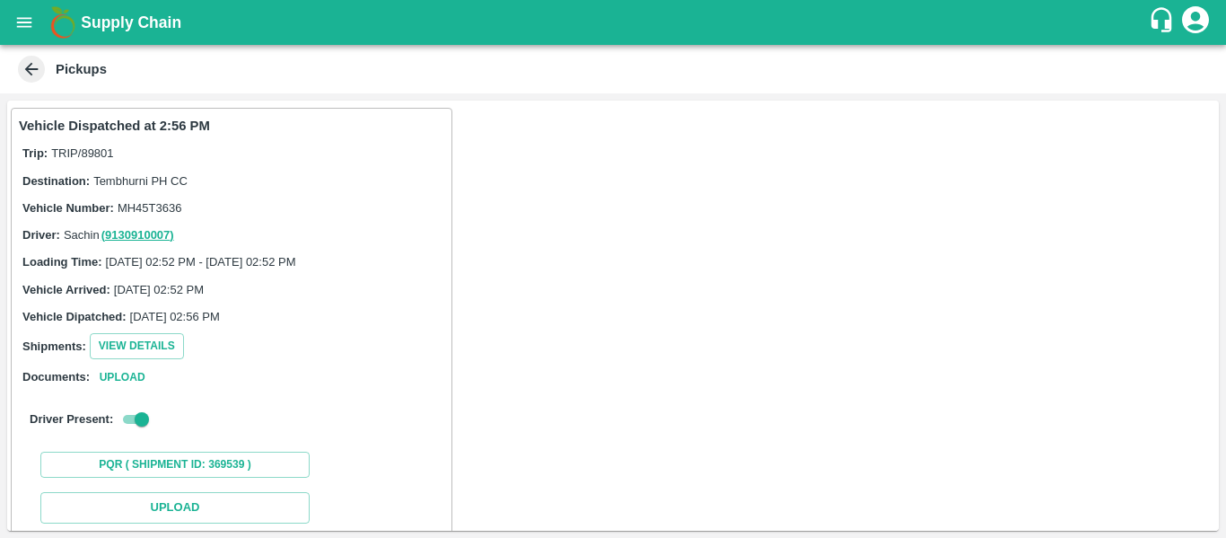
scroll to position [262, 0]
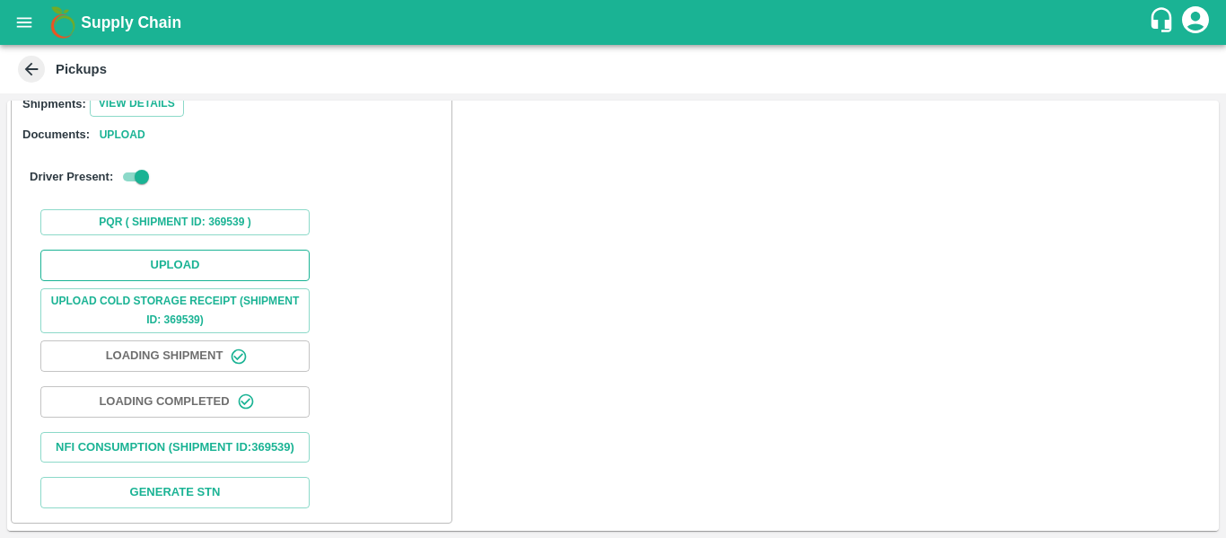
click at [163, 250] on button "Upload" at bounding box center [174, 265] width 269 height 31
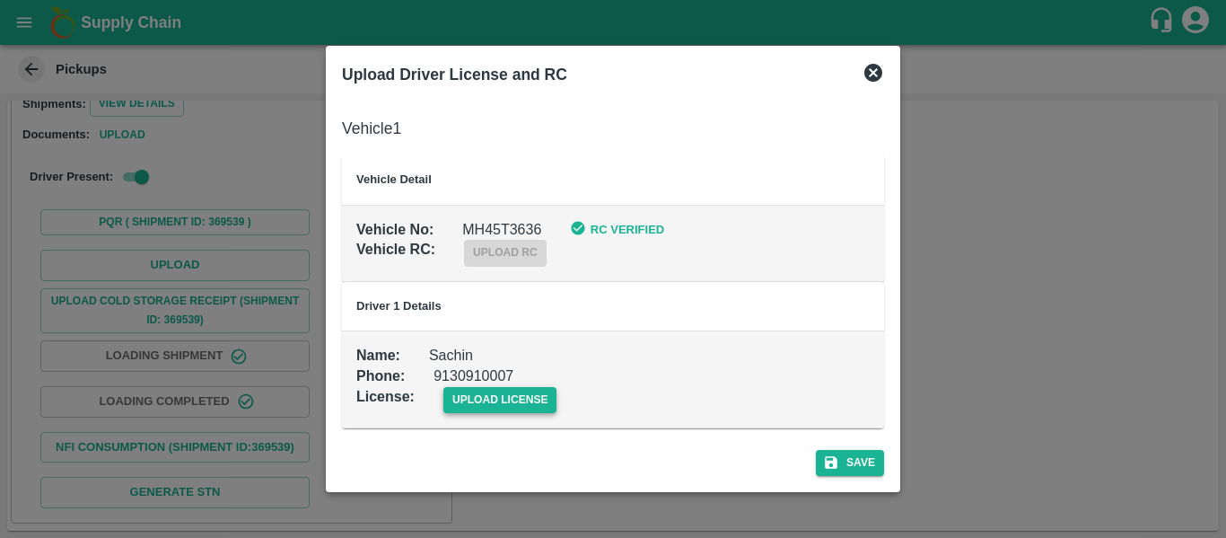
click at [468, 410] on span "upload license" at bounding box center [500, 400] width 114 height 26
click at [0, 0] on input "upload license" at bounding box center [0, 0] width 0 height 0
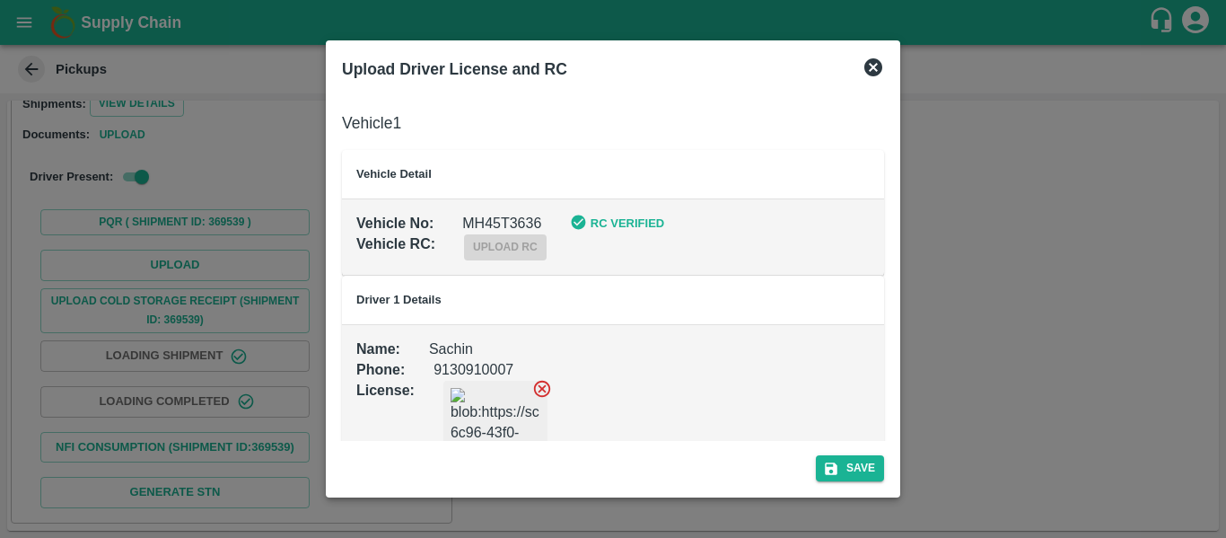
click at [889, 467] on div "Save" at bounding box center [613, 465] width 557 height 48
click at [881, 467] on button "Save" at bounding box center [850, 468] width 68 height 26
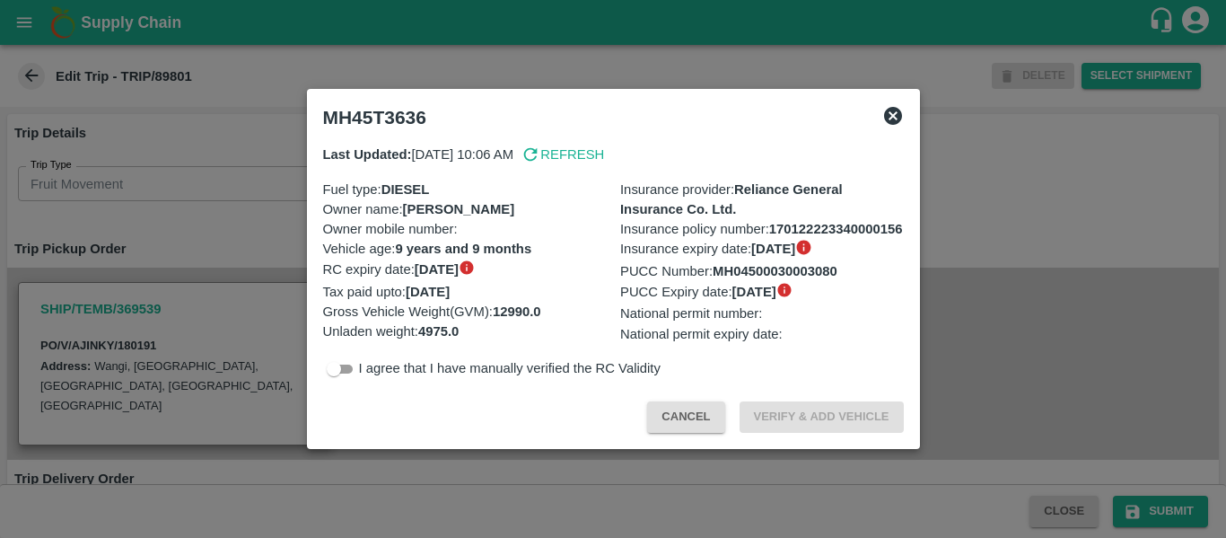
click at [201, 226] on div at bounding box center [613, 269] width 1226 height 538
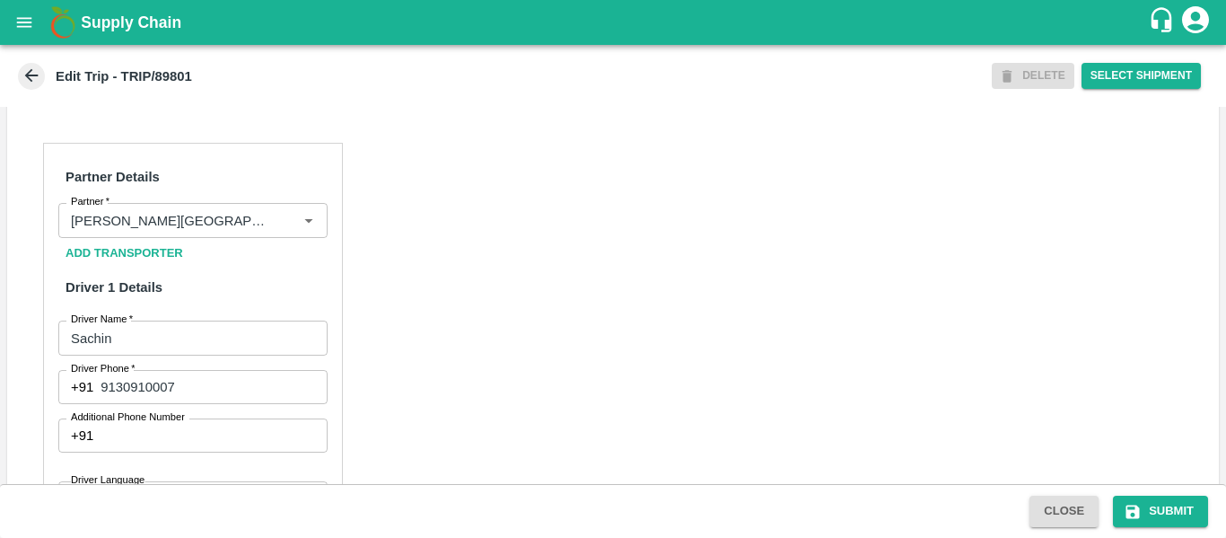
scroll to position [1381, 0]
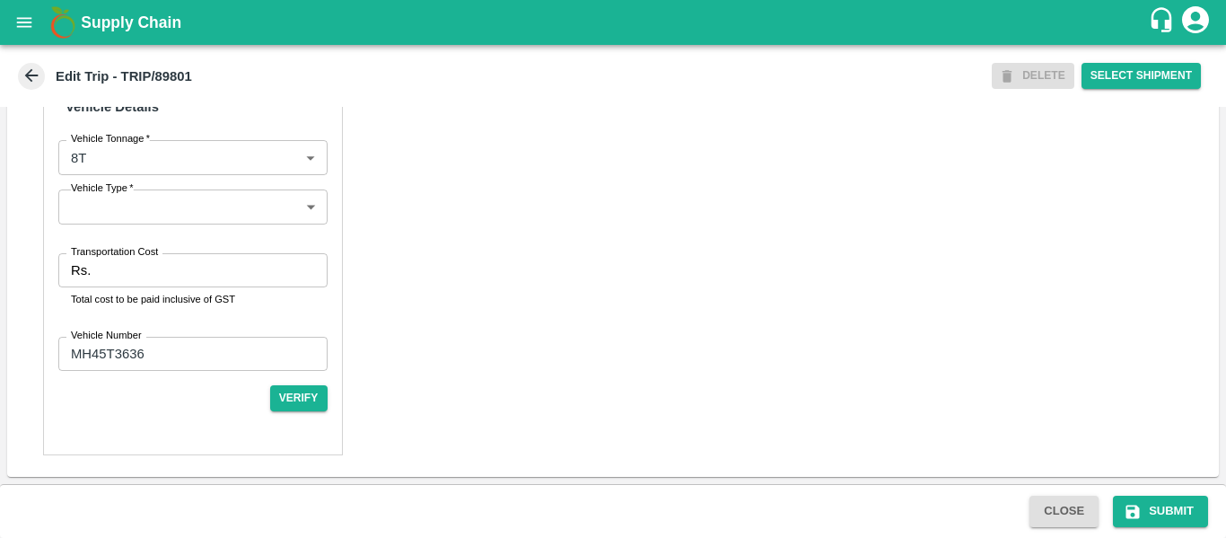
click at [162, 270] on input "Transportation Cost" at bounding box center [212, 270] width 229 height 34
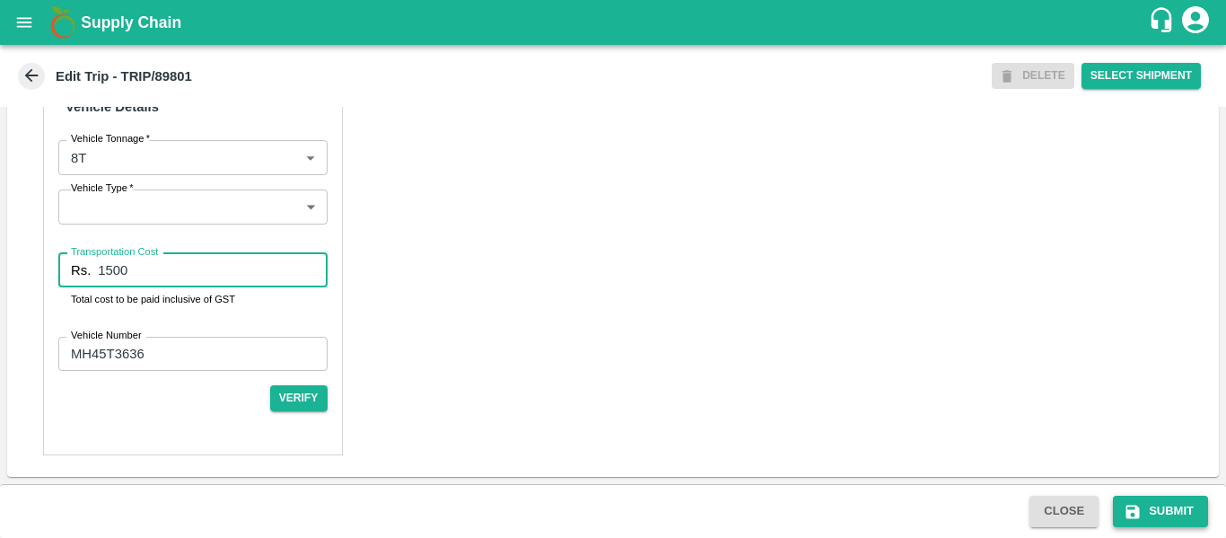
type input "1500"
click at [1123, 515] on button "Submit" at bounding box center [1160, 510] width 95 height 31
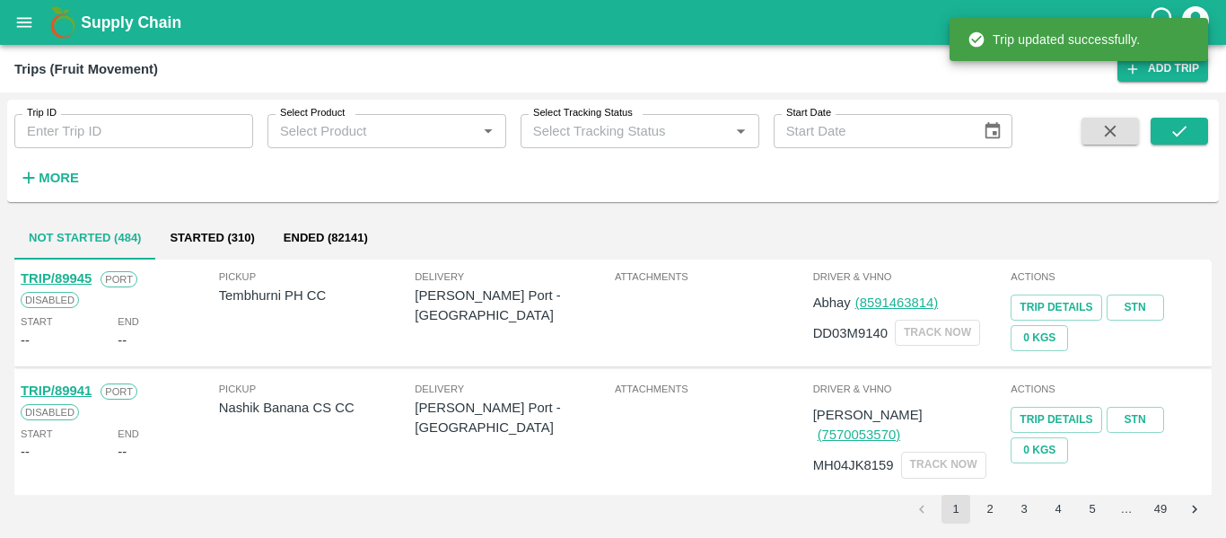
click at [141, 93] on div "Trip ID Trip ID Select Product Select Product   * Select Tracking Status Select…" at bounding box center [613, 314] width 1226 height 445
click at [146, 125] on input "Trip ID" at bounding box center [133, 131] width 239 height 34
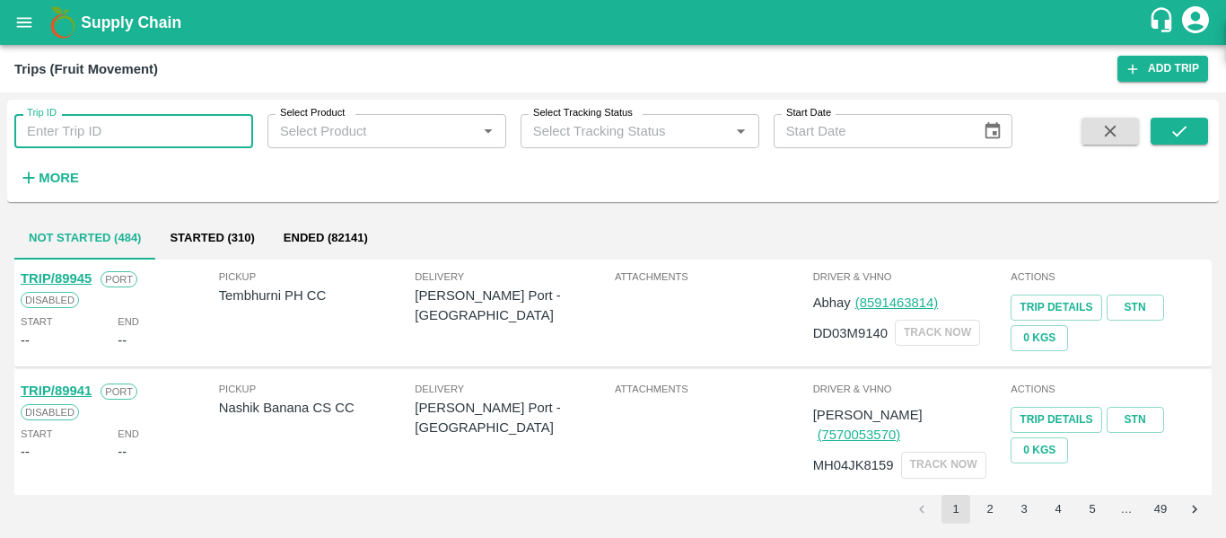
paste input "89804"
type input "89804"
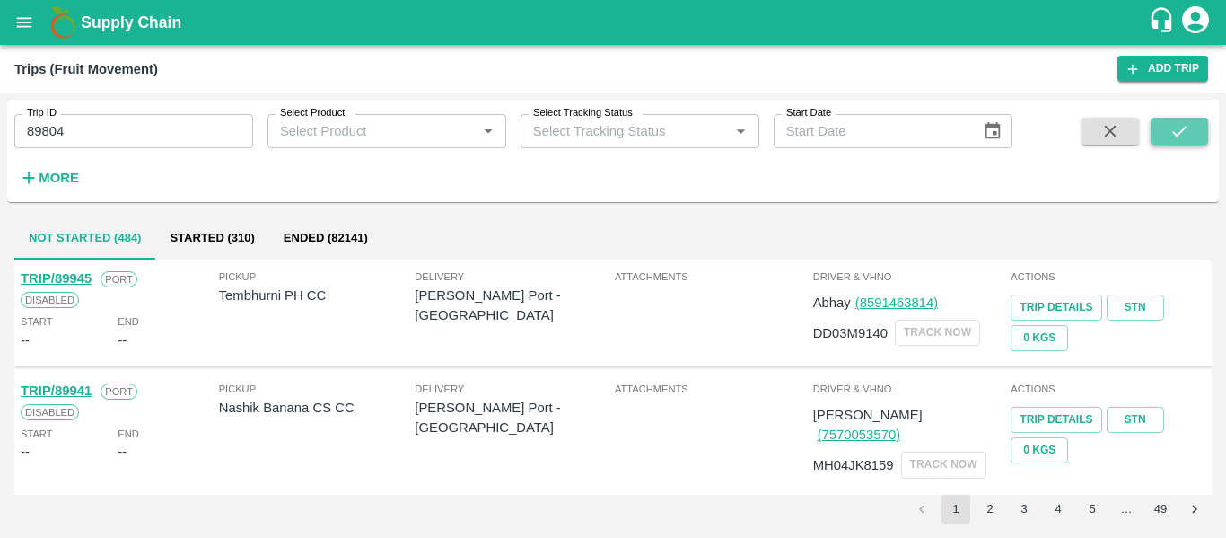
click at [1170, 136] on icon "submit" at bounding box center [1180, 131] width 20 height 20
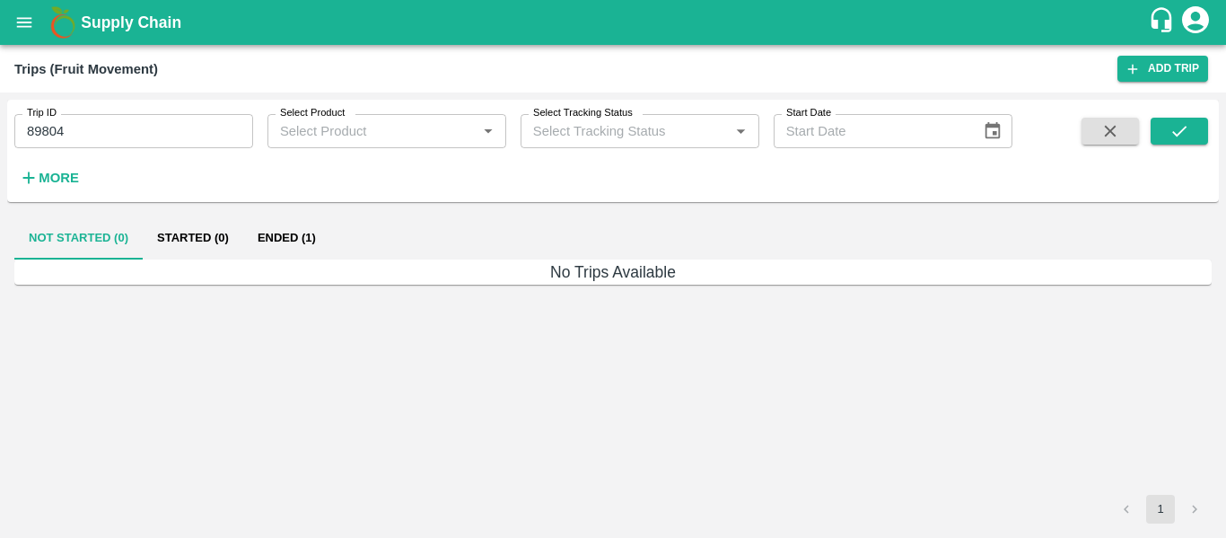
click at [283, 250] on button "Ended (1)" at bounding box center [286, 237] width 87 height 43
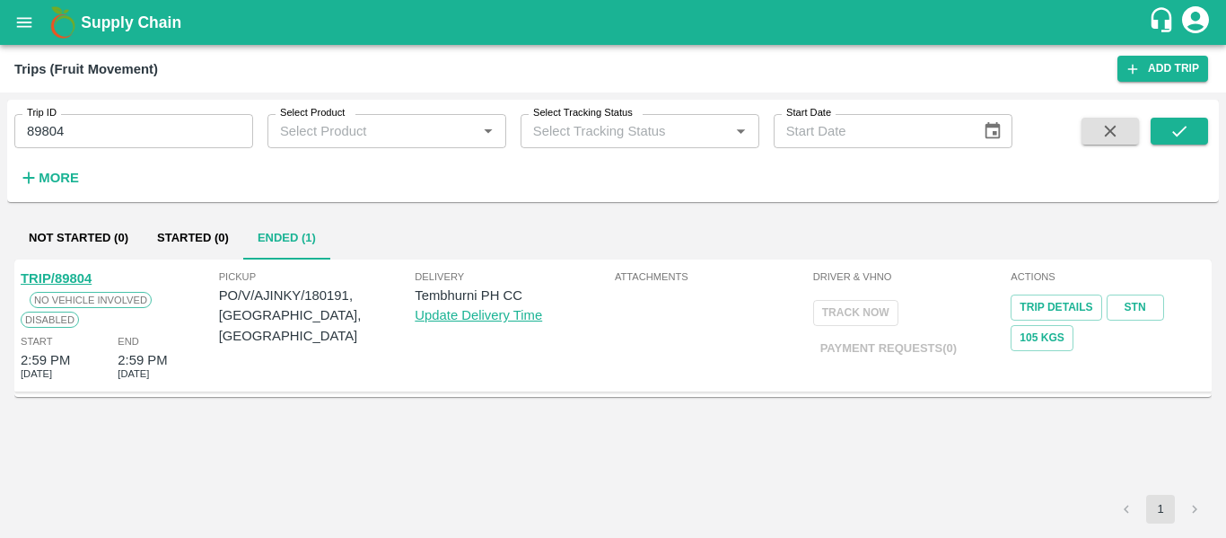
click at [77, 287] on div "TRIP/89804" at bounding box center [56, 278] width 71 height 20
click at [75, 277] on link "TRIP/89804" at bounding box center [56, 278] width 71 height 14
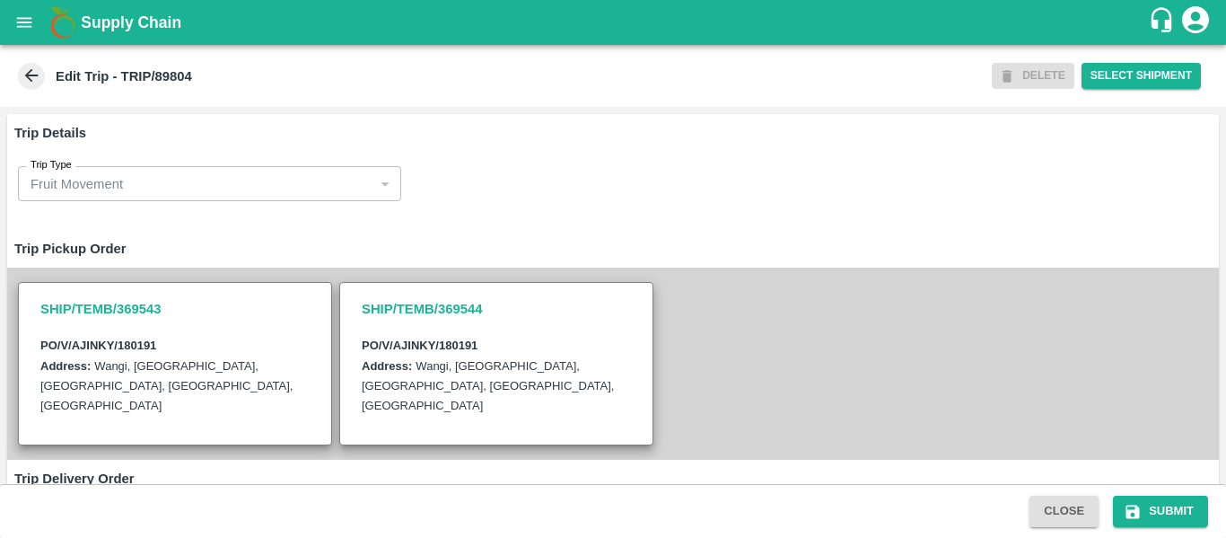
scroll to position [471, 0]
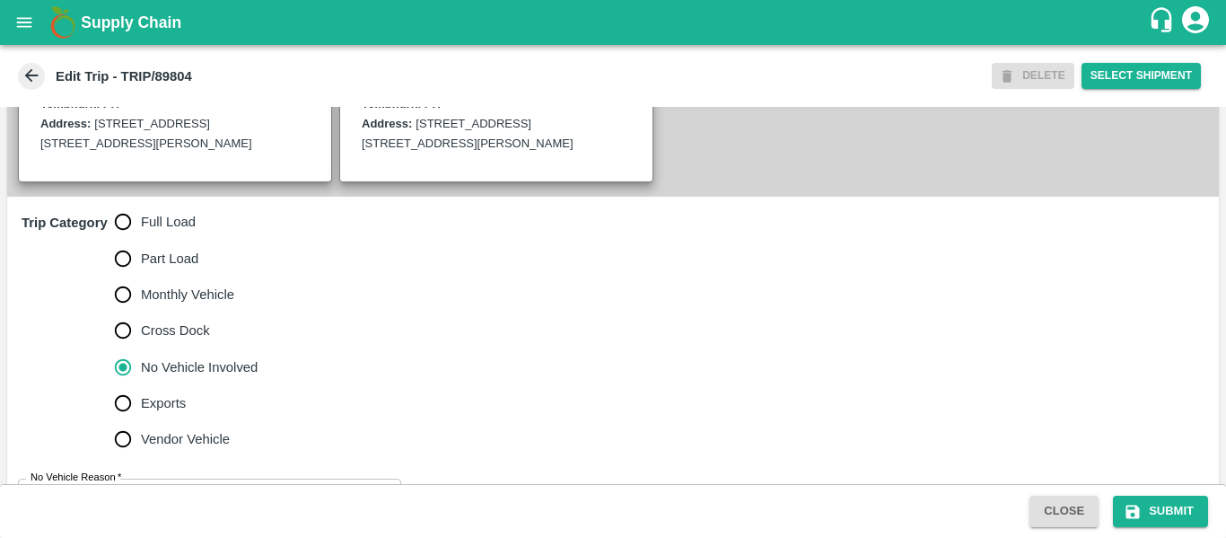
click at [149, 232] on span "Full Load" at bounding box center [168, 222] width 55 height 20
click at [141, 240] on input "Full Load" at bounding box center [123, 222] width 36 height 36
radio input "true"
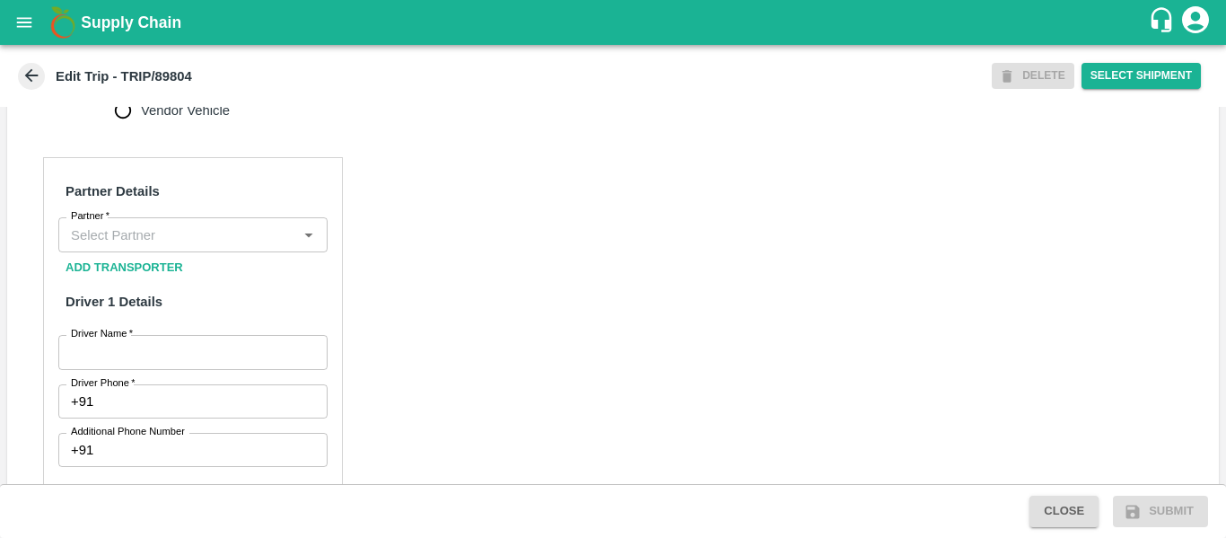
scroll to position [800, 0]
click at [145, 246] on input "Partner   *" at bounding box center [178, 234] width 229 height 23
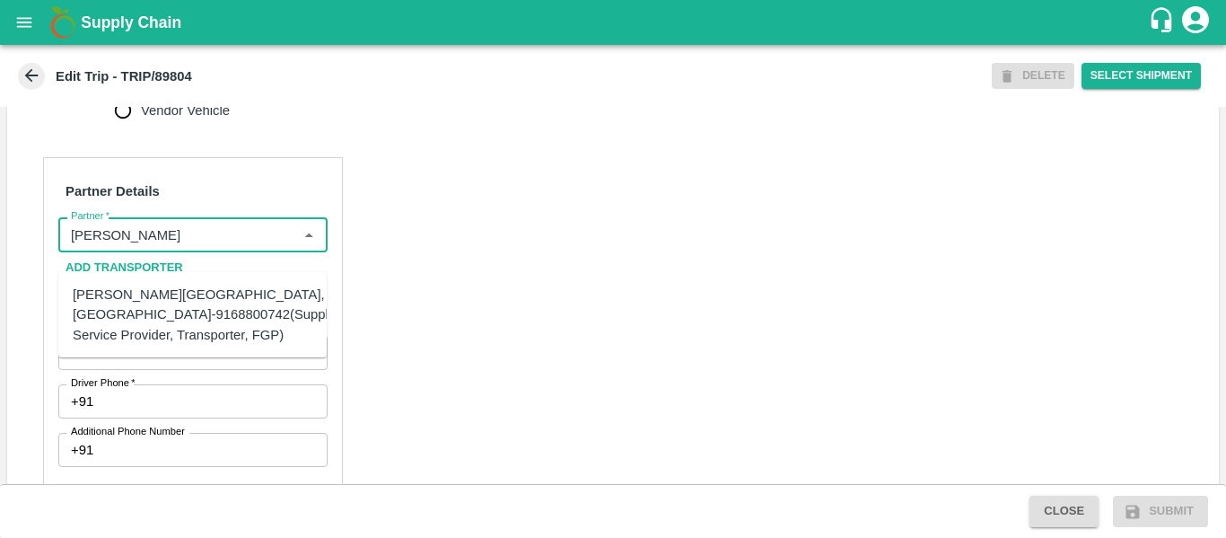
click at [160, 309] on div "[PERSON_NAME][GEOGRAPHIC_DATA], [GEOGRAPHIC_DATA]-9168800742(Supplier, Service …" at bounding box center [210, 315] width 274 height 60
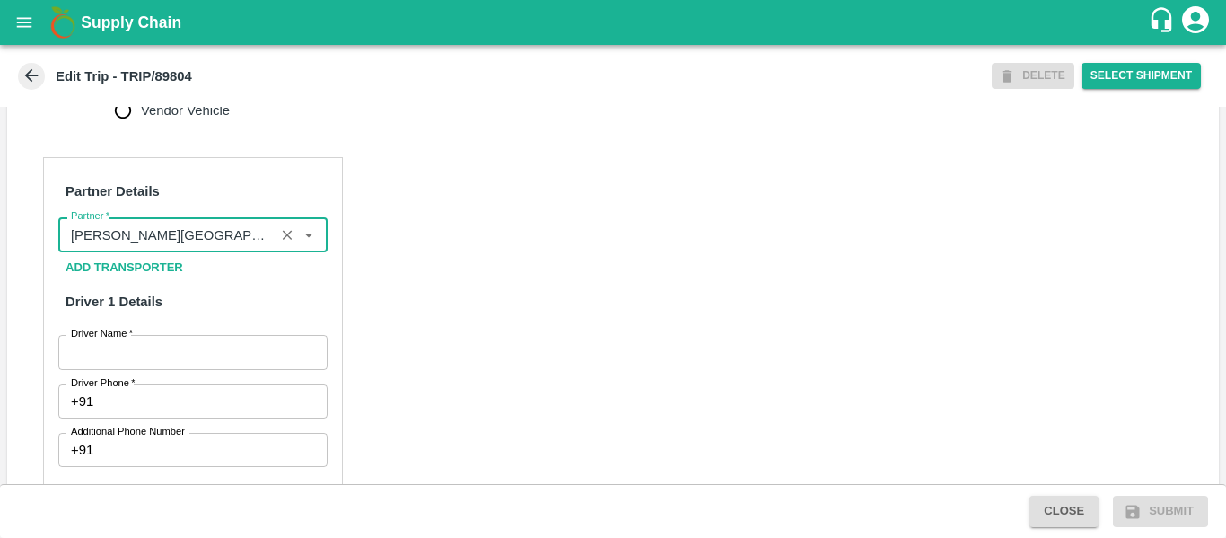
type input "[PERSON_NAME][GEOGRAPHIC_DATA], [GEOGRAPHIC_DATA]-9168800742(Supplier, Service …"
click at [169, 361] on input "Driver Name   *" at bounding box center [192, 352] width 269 height 34
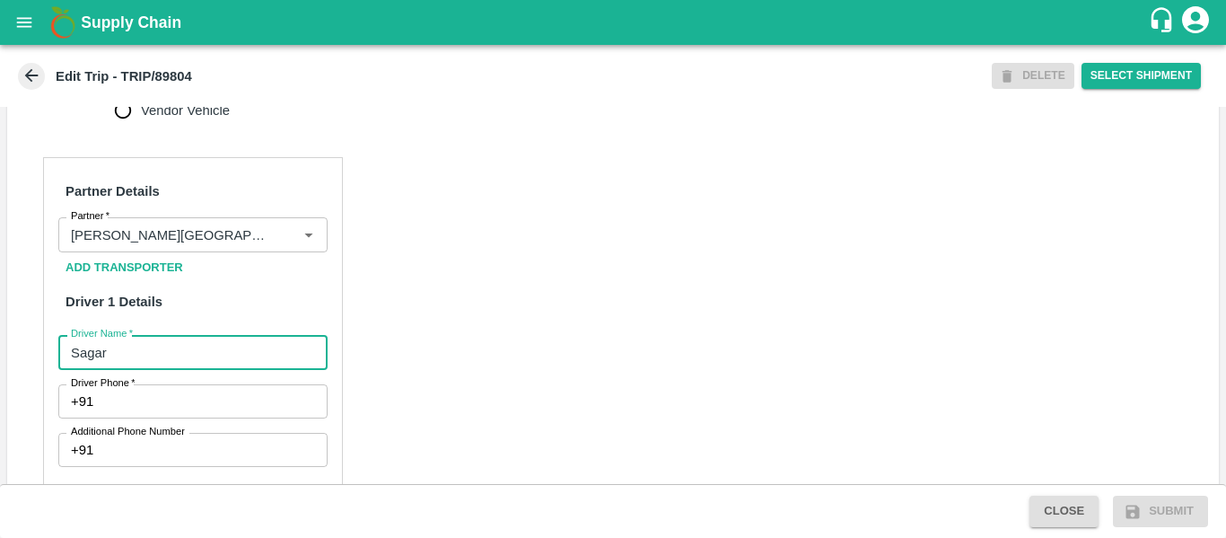
type input "Sagar"
click at [179, 418] on input "Driver Phone   *" at bounding box center [214, 401] width 226 height 34
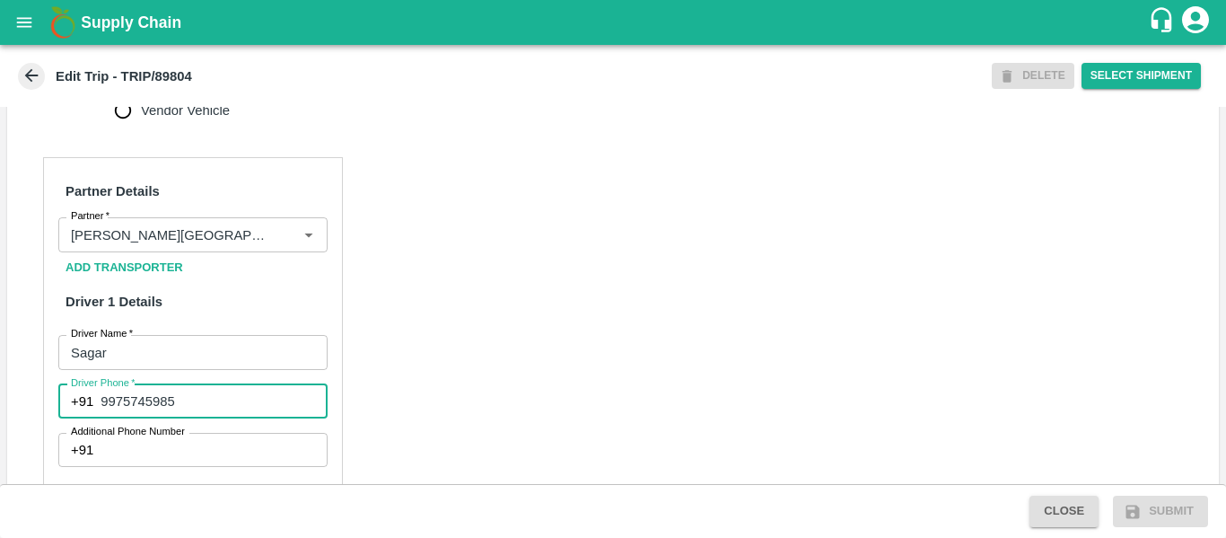
type input "9975745985"
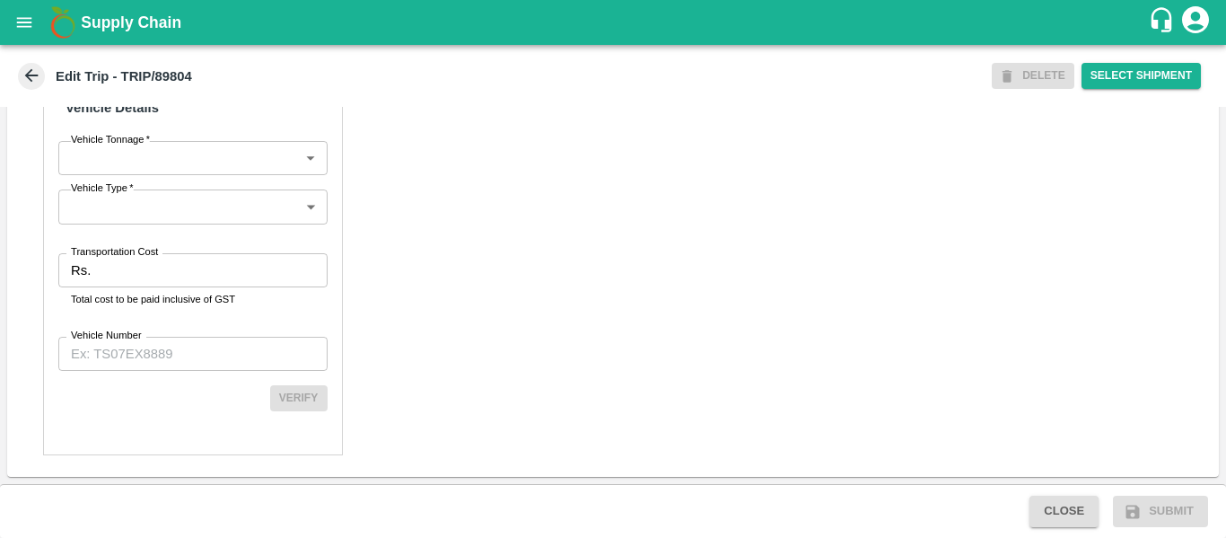
click at [67, 274] on div "Rs. Transportation Cost" at bounding box center [192, 270] width 269 height 34
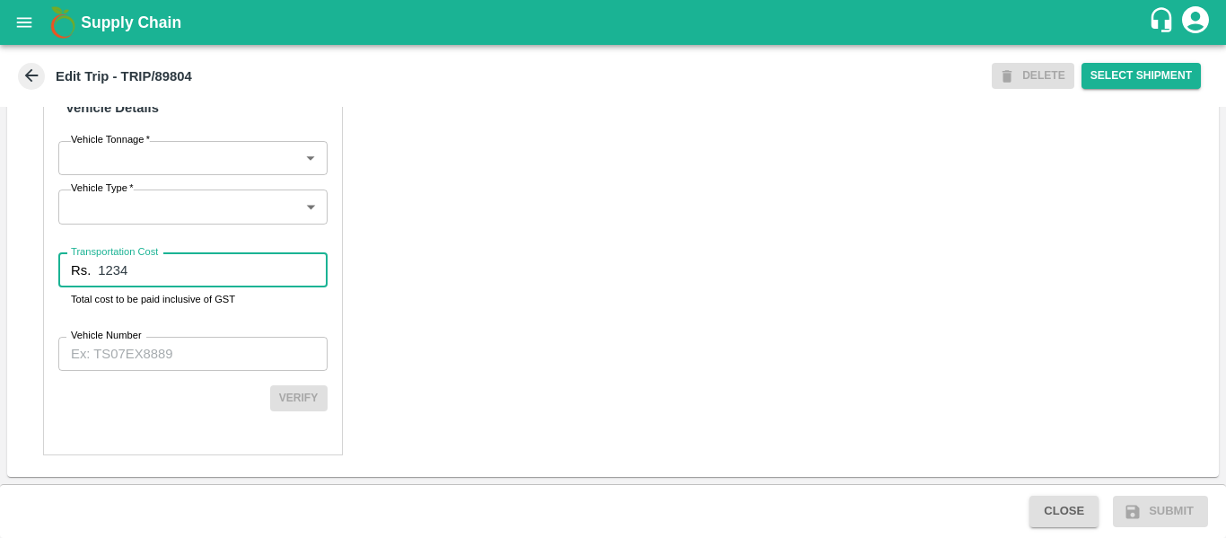
type input "1234"
click at [127, 345] on input "Vehicle Number" at bounding box center [192, 354] width 269 height 34
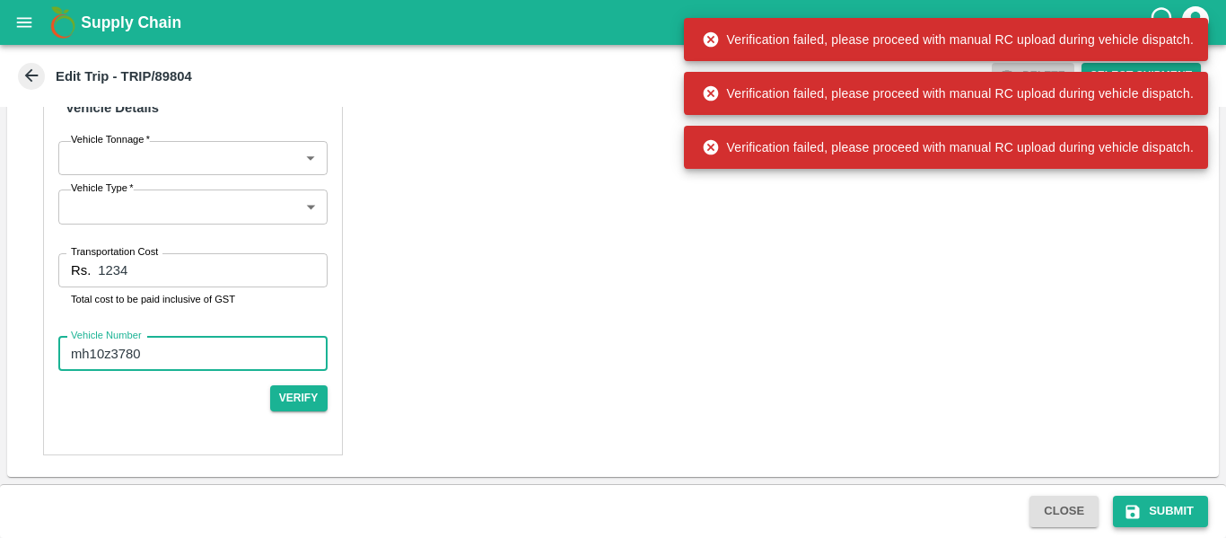
type input "mh10z3780"
click at [1122, 509] on button "Submit" at bounding box center [1160, 510] width 95 height 31
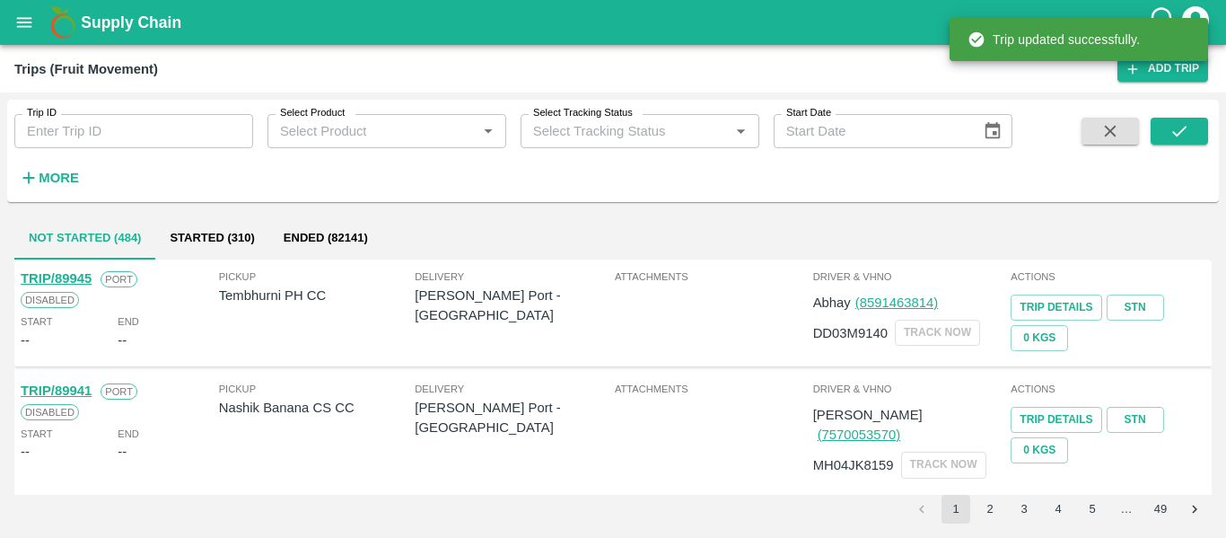
click at [162, 124] on input "Trip ID" at bounding box center [133, 131] width 239 height 34
paste input "89804"
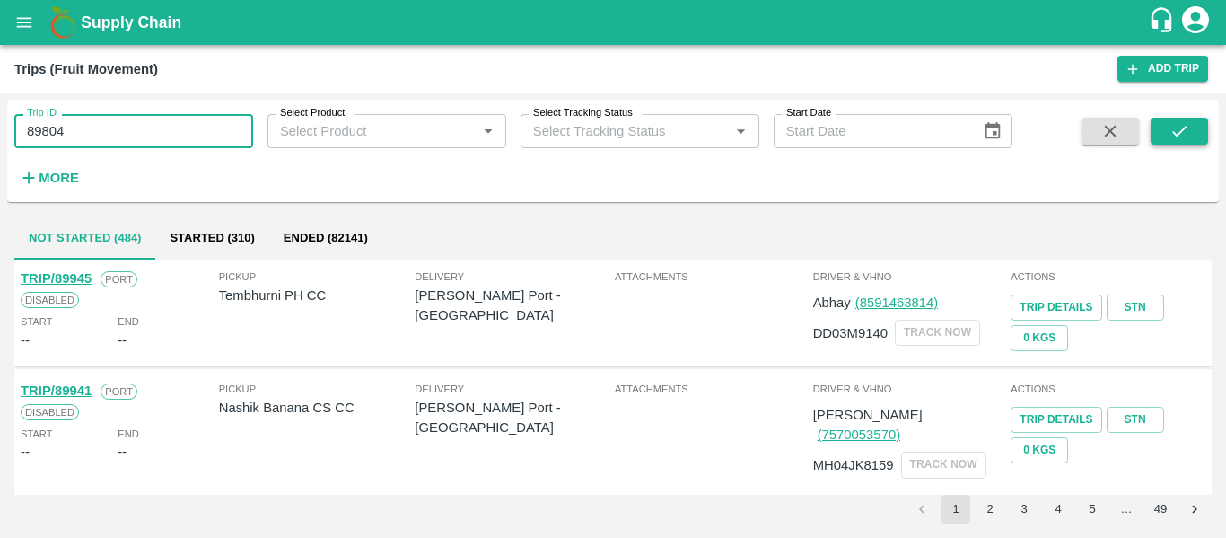
type input "89804"
click at [1160, 140] on button "submit" at bounding box center [1179, 131] width 57 height 27
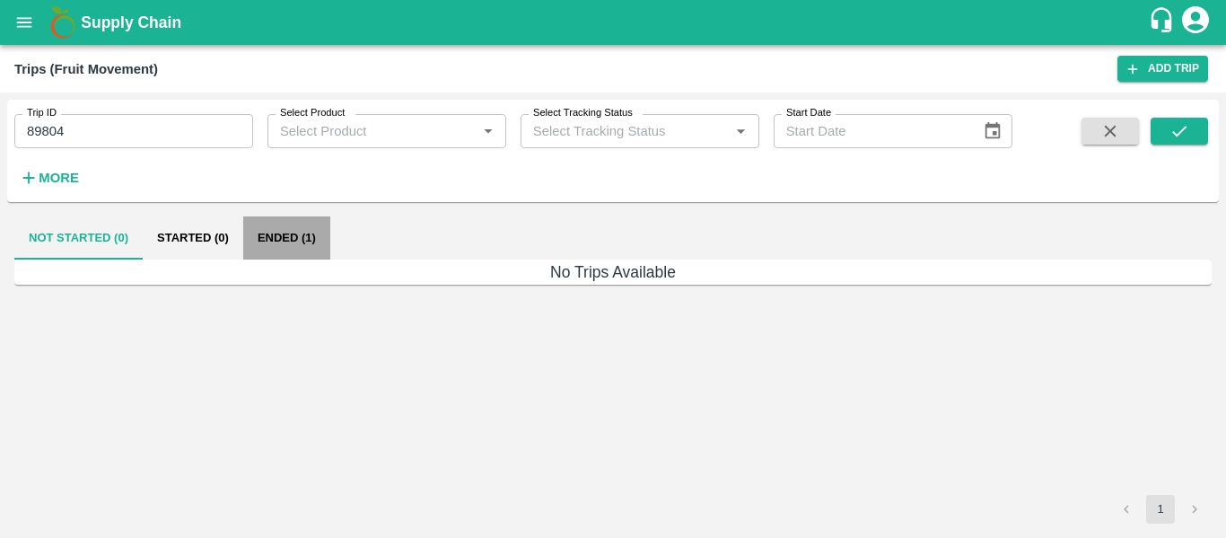
click at [276, 250] on button "Ended (1)" at bounding box center [286, 237] width 87 height 43
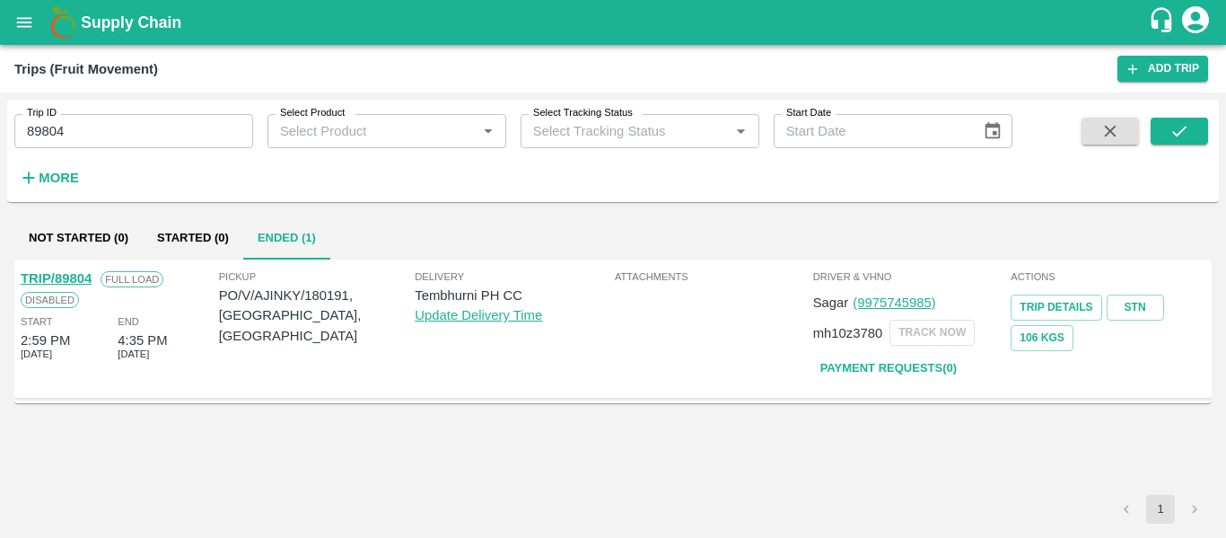
click at [57, 275] on link "TRIP/89804" at bounding box center [56, 278] width 71 height 14
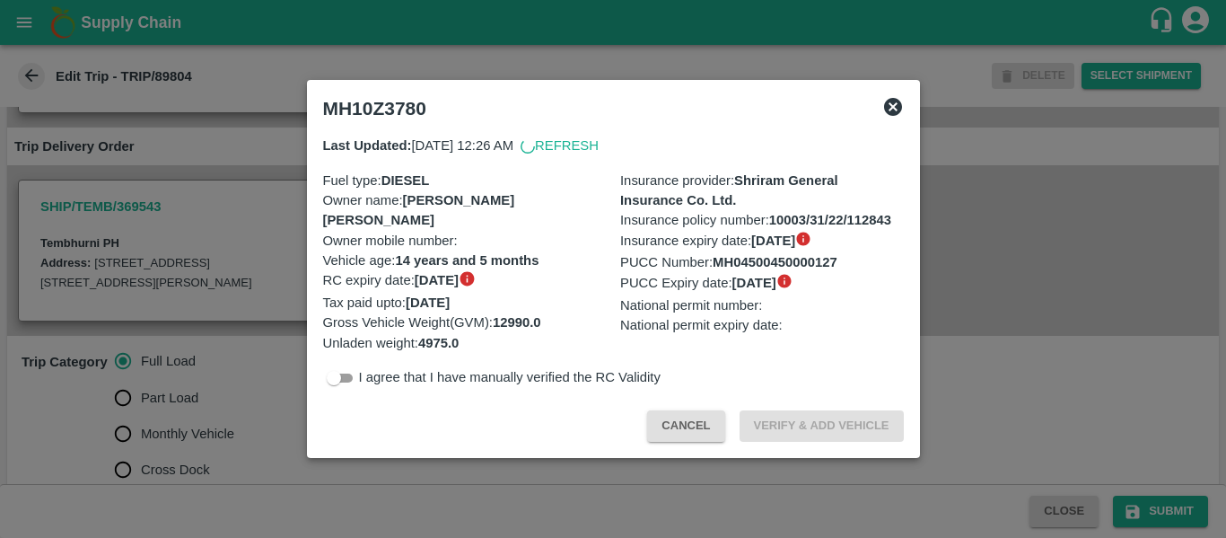
scroll to position [469, 0]
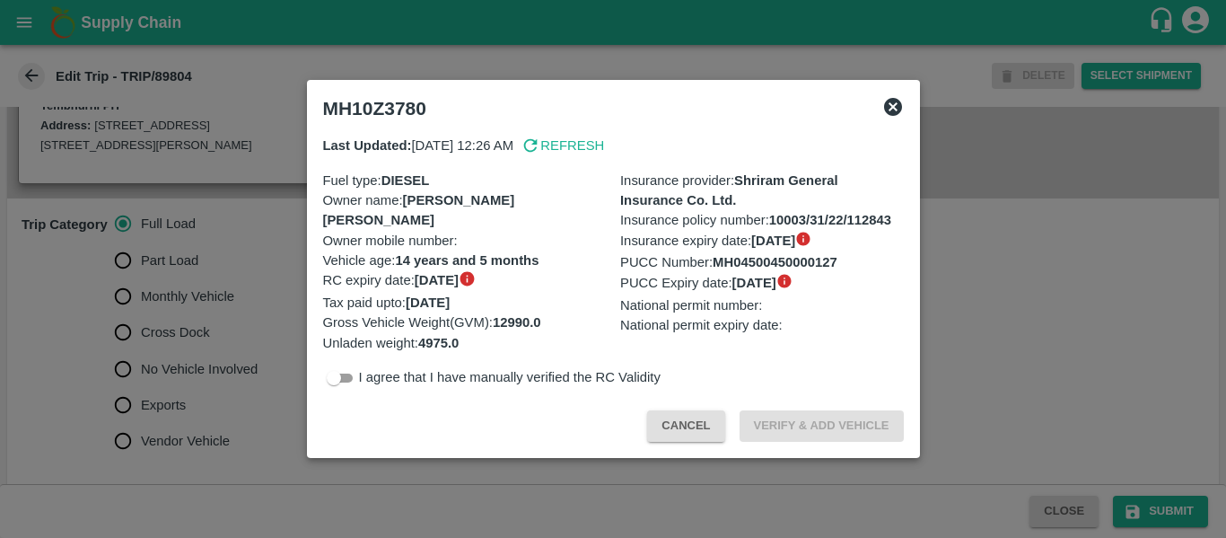
click at [245, 262] on div at bounding box center [613, 269] width 1226 height 538
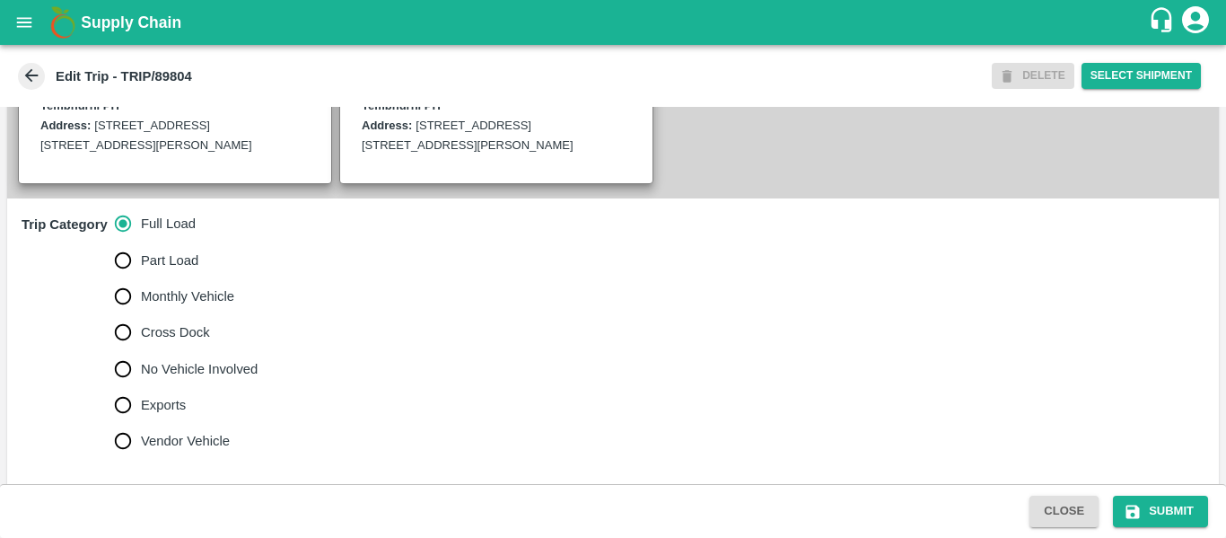
click at [191, 379] on span "No Vehicle Involved" at bounding box center [199, 369] width 117 height 20
click at [141, 387] on input "No Vehicle Involved" at bounding box center [123, 369] width 36 height 36
radio input "true"
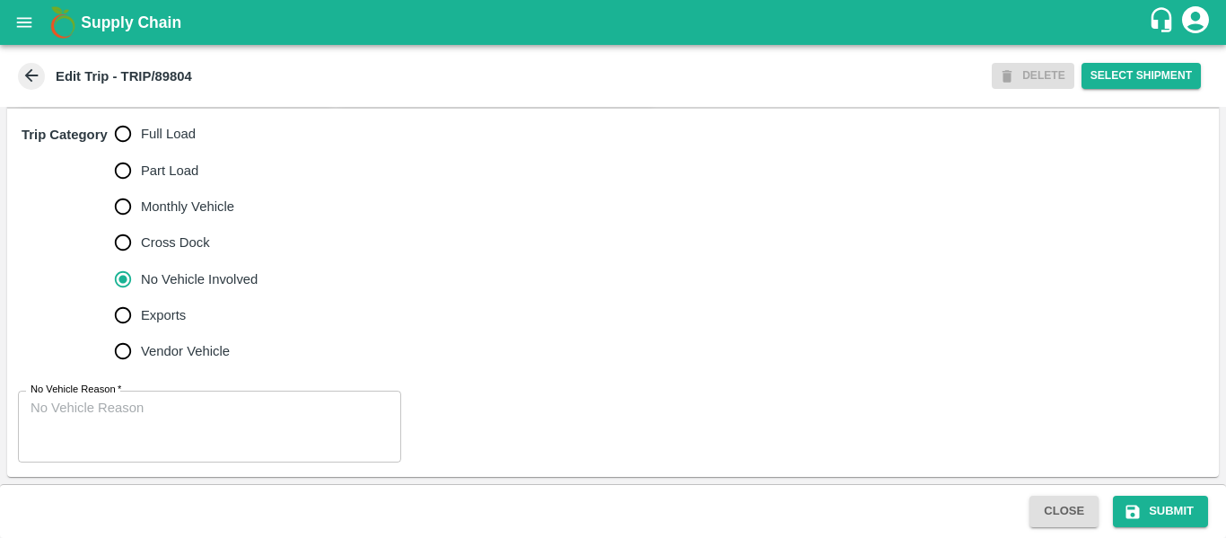
scroll to position [576, 0]
click at [181, 407] on textarea "No Vehicle Reason   *" at bounding box center [210, 427] width 358 height 57
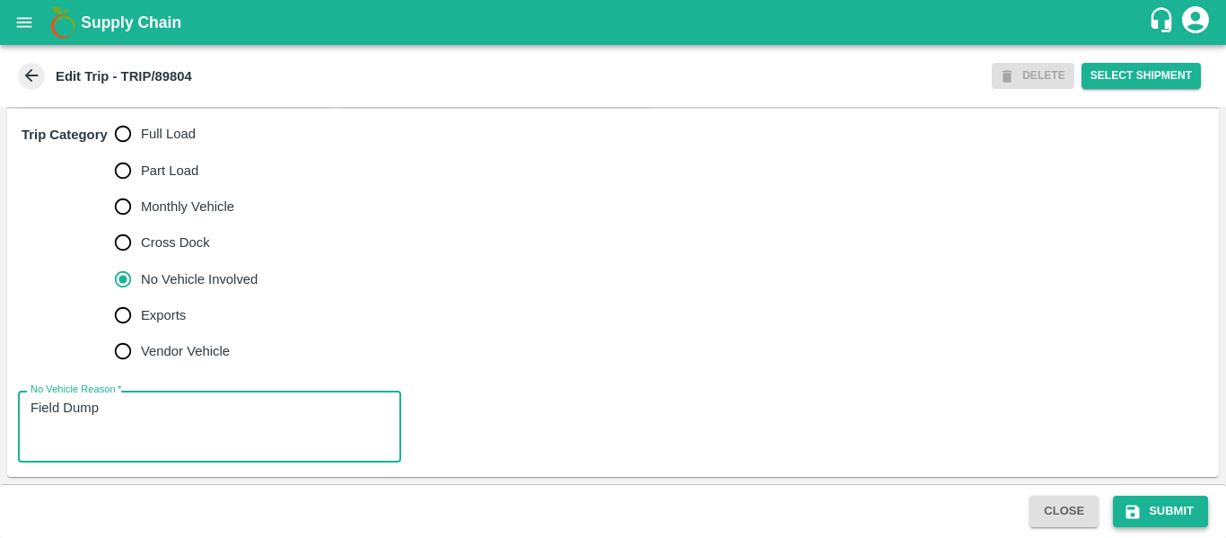
type textarea "Field Dump"
click at [1197, 512] on button "Submit" at bounding box center [1160, 510] width 95 height 31
